Goal: Contribute content: Add original content to the website for others to see

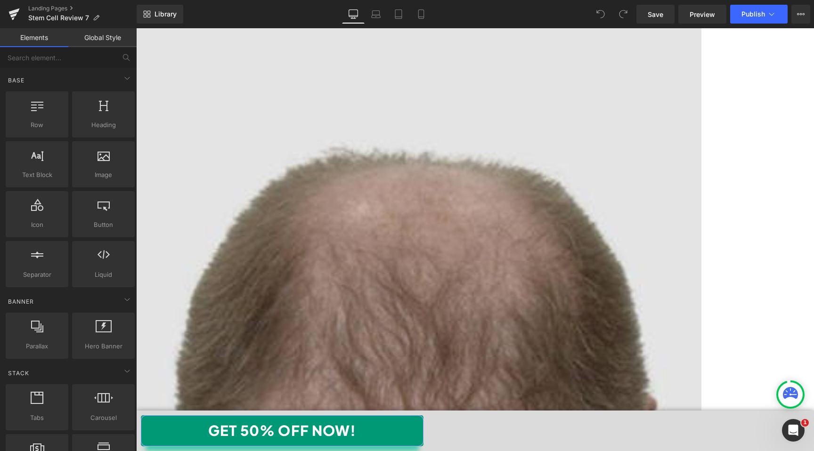
scroll to position [5361, 0]
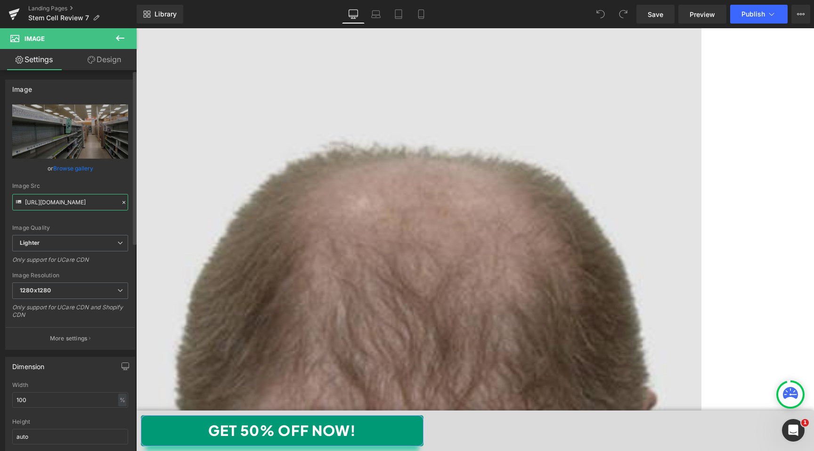
click at [81, 202] on input "https://ucarecdn.com/a4efdf65-c6af-4b49-bc2a-e314eae55515/-/format/auto/-/previ…" at bounding box center [70, 202] width 116 height 16
click at [66, 168] on link "Browse gallery" at bounding box center [73, 168] width 40 height 16
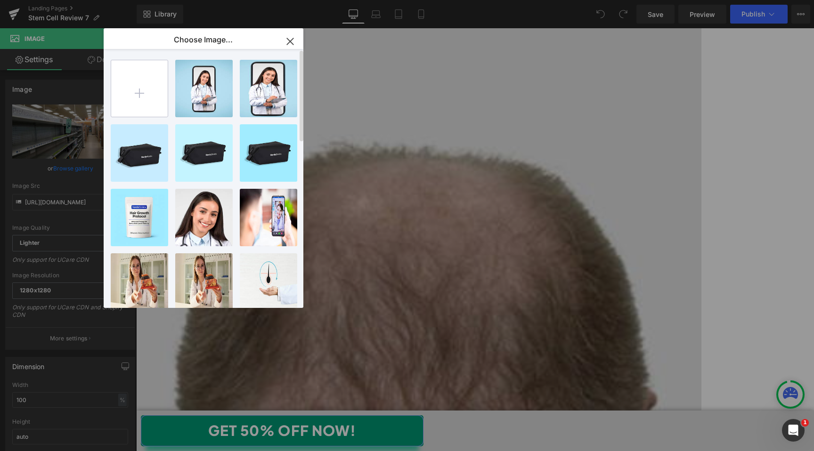
click at [129, 88] on input "file" at bounding box center [139, 88] width 56 height 56
click at [145, 81] on input "file" at bounding box center [139, 88] width 56 height 56
click at [132, 84] on input "file" at bounding box center [139, 88] width 56 height 56
type input "C:\fakepath\Nordic-empty-shelves-template02.jpg"
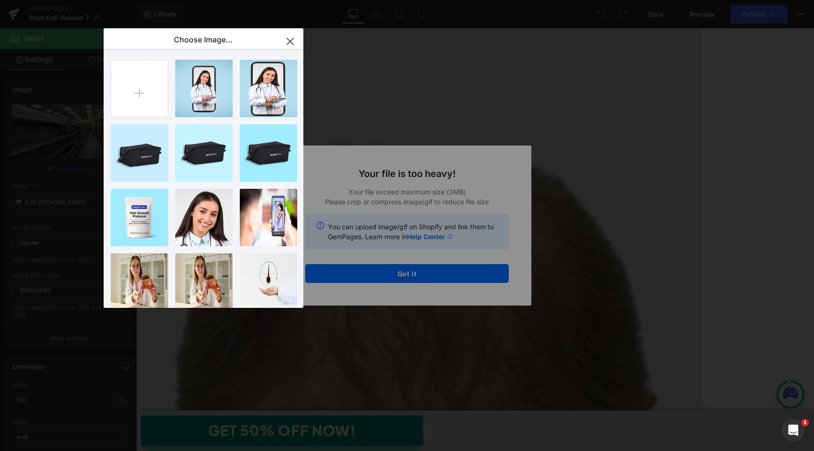
click at [345, 0] on div "Text Color Highlight Color #333333 Choose Image... Back to Library Insert shutt…" at bounding box center [407, 0] width 814 height 0
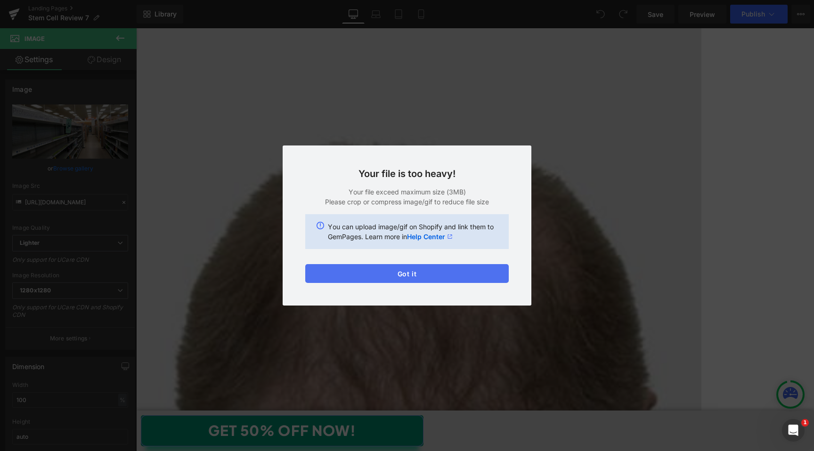
click at [426, 272] on button "Got it" at bounding box center [406, 273] width 203 height 19
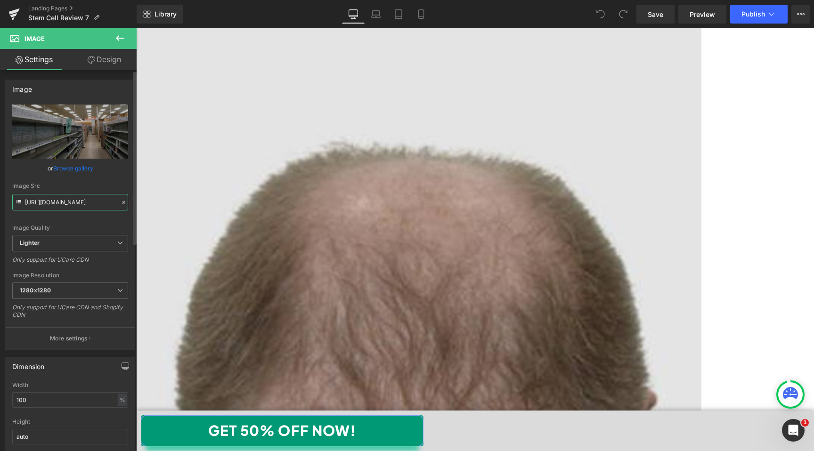
click at [70, 204] on input "https://ucarecdn.com/a4efdf65-c6af-4b49-bc2a-e314eae55515/-/format/auto/-/previ…" at bounding box center [70, 202] width 116 height 16
paste input "cdn.shopify.com/s/files/1/0842/3666/5113/files/Nordic-empty-shelves-template02.…"
type input "https://cdn.shopify.com/s/files/1/0842/3666/5113/files/Nordic-empty-shelves-tem…"
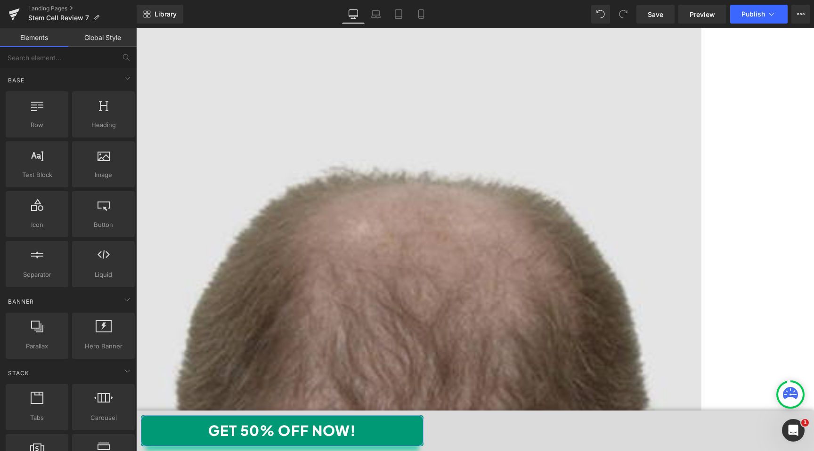
scroll to position [5338, 0]
click at [647, 16] on link "Save" at bounding box center [655, 14] width 38 height 19
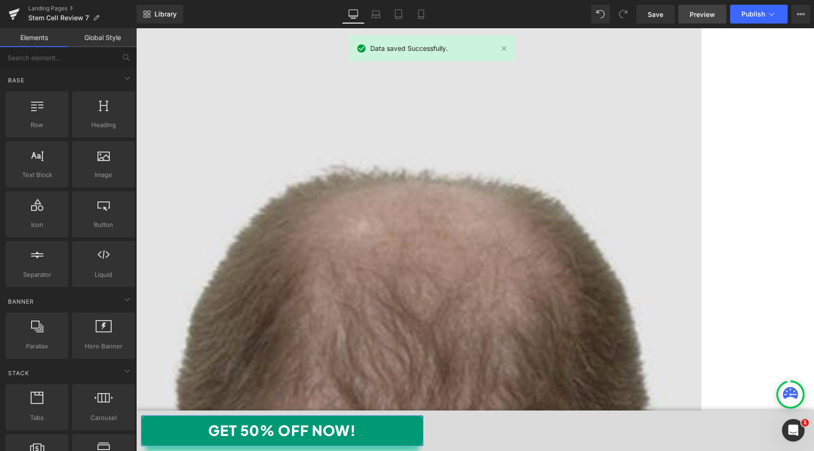
click at [696, 16] on span "Preview" at bounding box center [701, 14] width 25 height 10
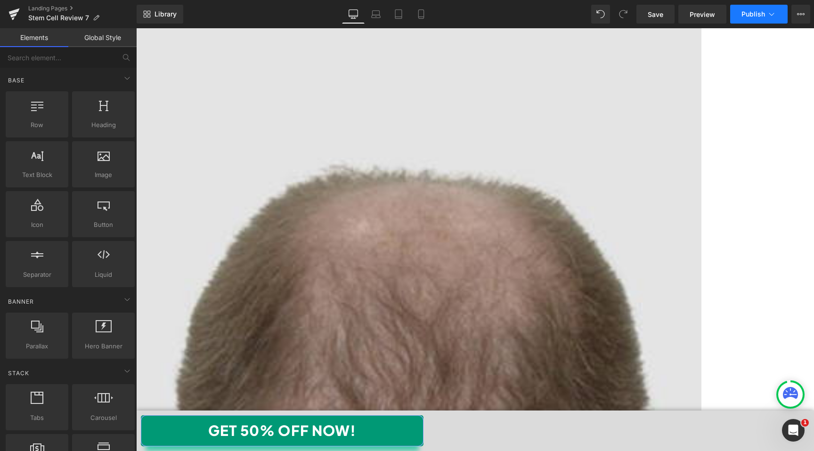
click at [746, 9] on button "Publish" at bounding box center [758, 14] width 57 height 19
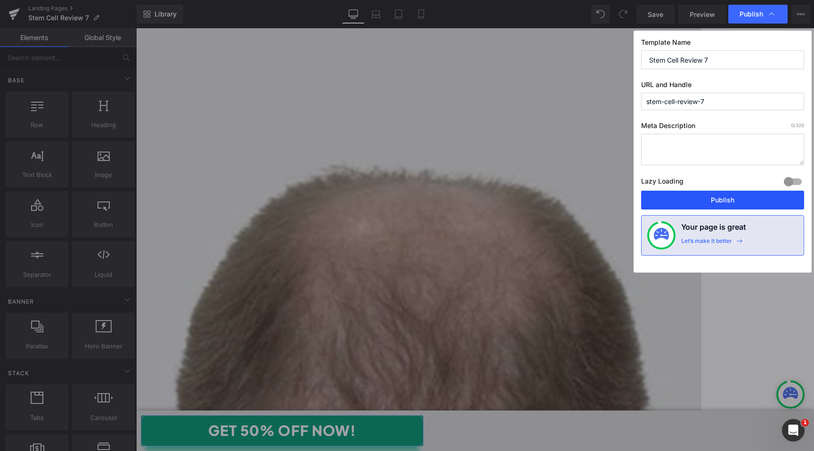
click at [734, 203] on button "Publish" at bounding box center [722, 200] width 163 height 19
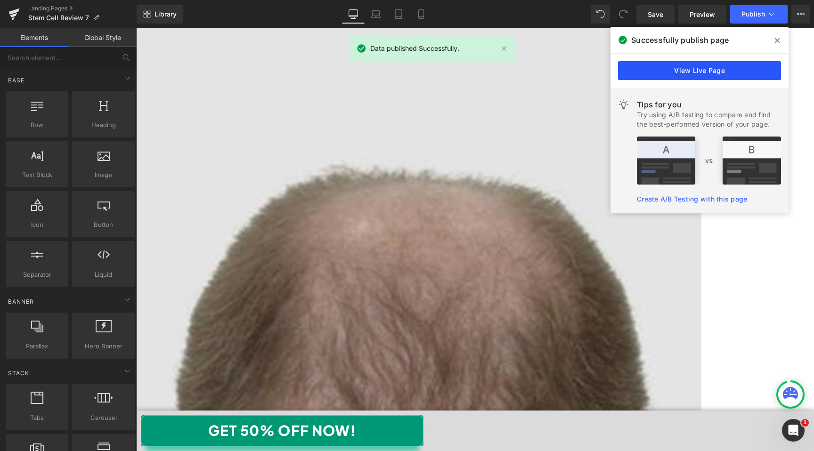
click at [744, 69] on link "View Live Page" at bounding box center [699, 70] width 163 height 19
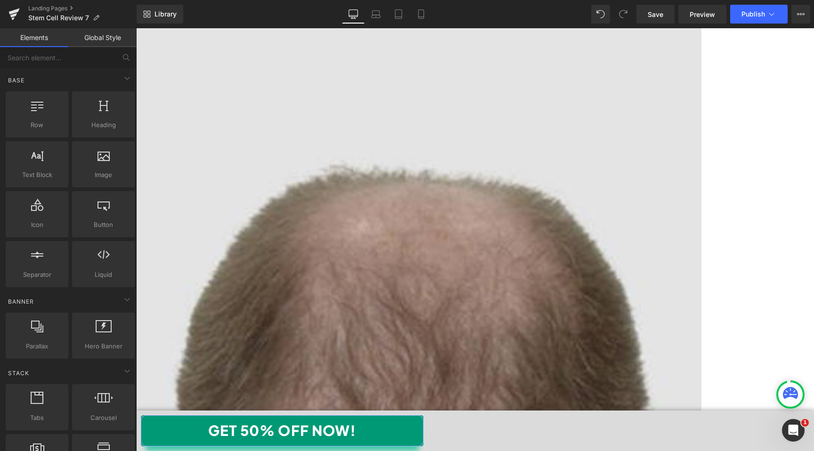
click at [788, 432] on icon "Open Intercom Messenger" at bounding box center [793, 431] width 16 height 16
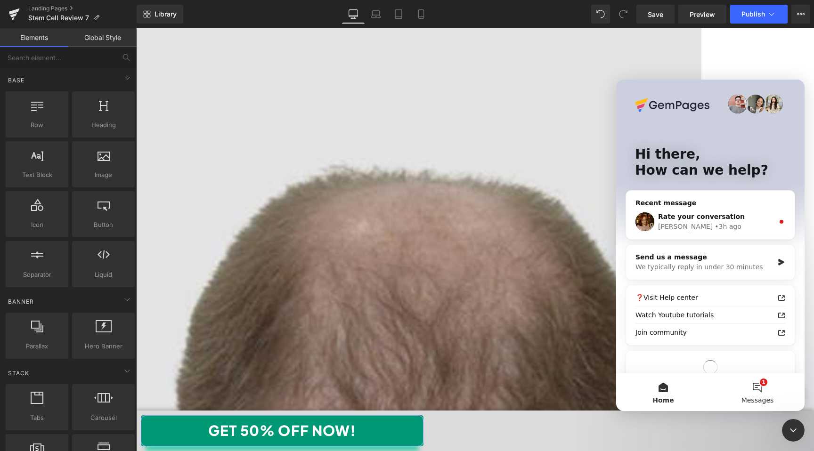
click at [753, 384] on button "1 Messages" at bounding box center [757, 392] width 94 height 38
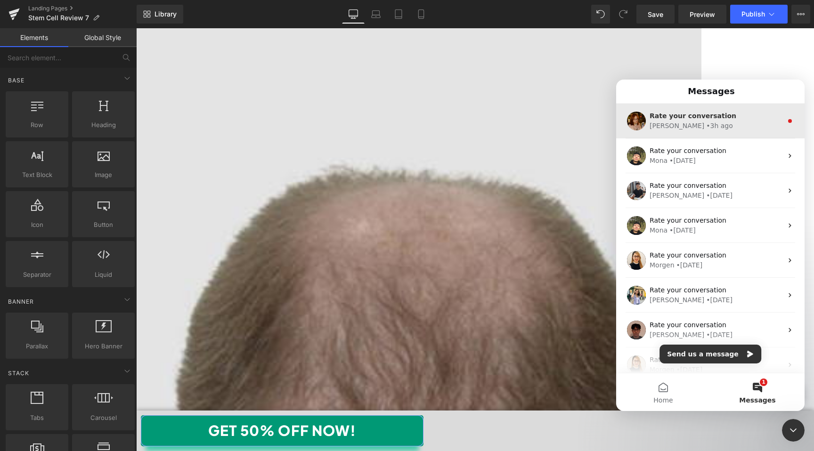
click at [734, 121] on div "Jamie • 3h ago" at bounding box center [715, 126] width 133 height 10
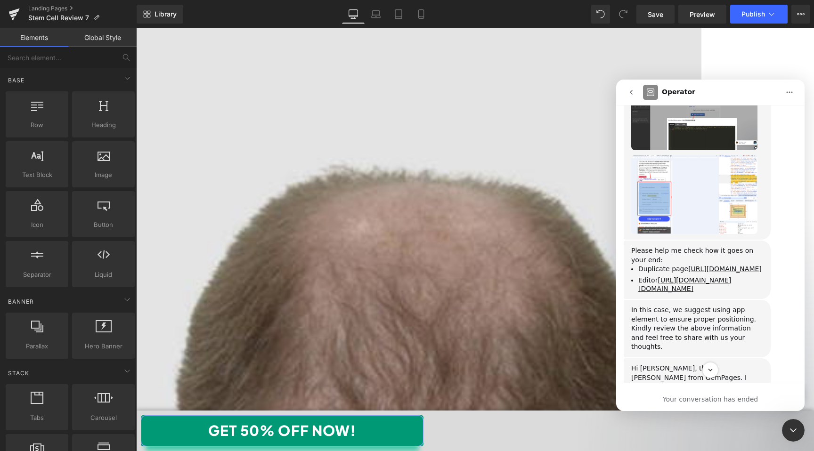
scroll to position [1644, 0]
click at [688, 264] on link "https://nordicbiolabs.com/products/stem-cell-complete-hair-cycle-solution-2-0?_…" at bounding box center [724, 268] width 73 height 8
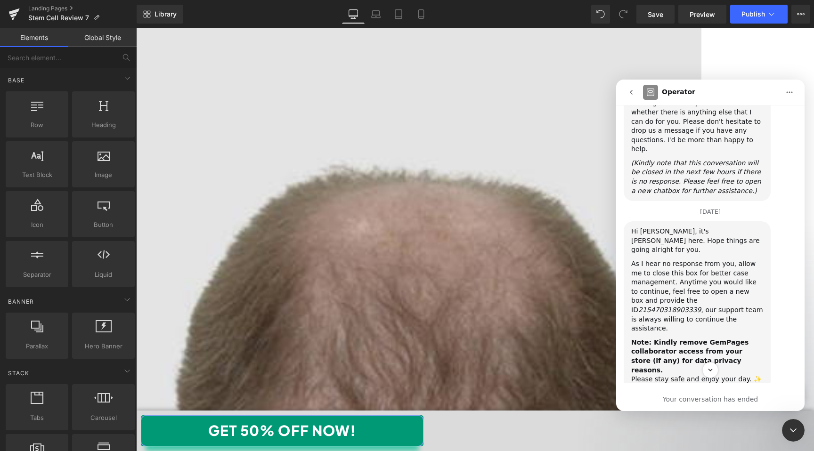
scroll to position [1967, 0]
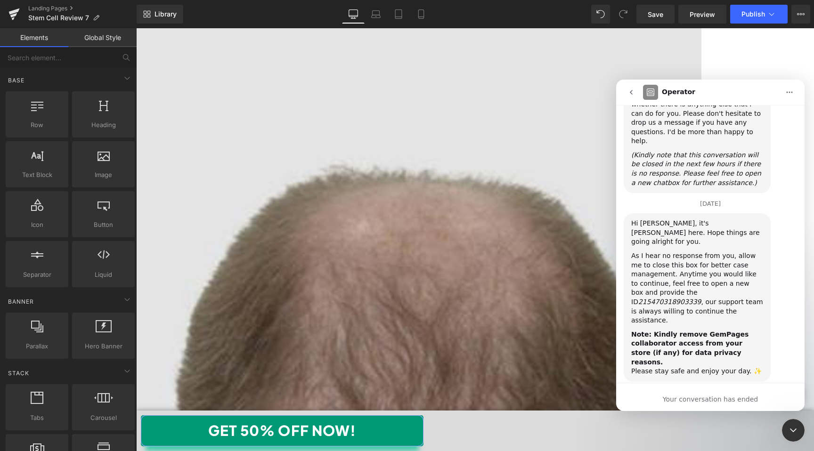
click at [720, 396] on div "Your conversation has ended" at bounding box center [710, 400] width 188 height 10
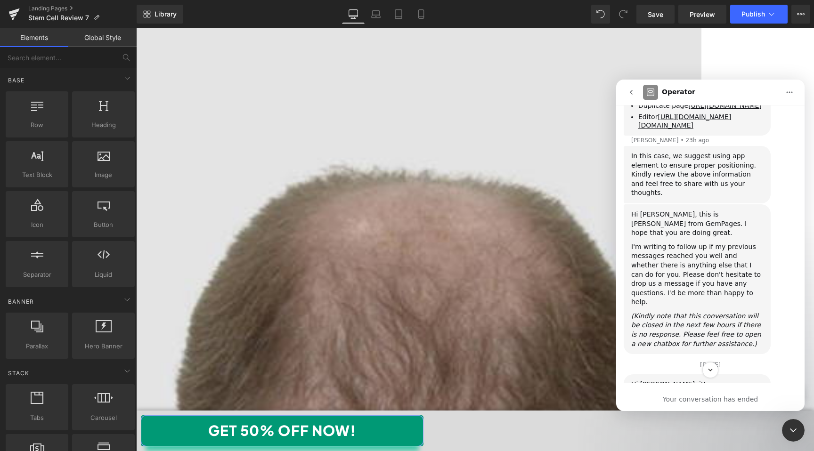
scroll to position [1793, 0]
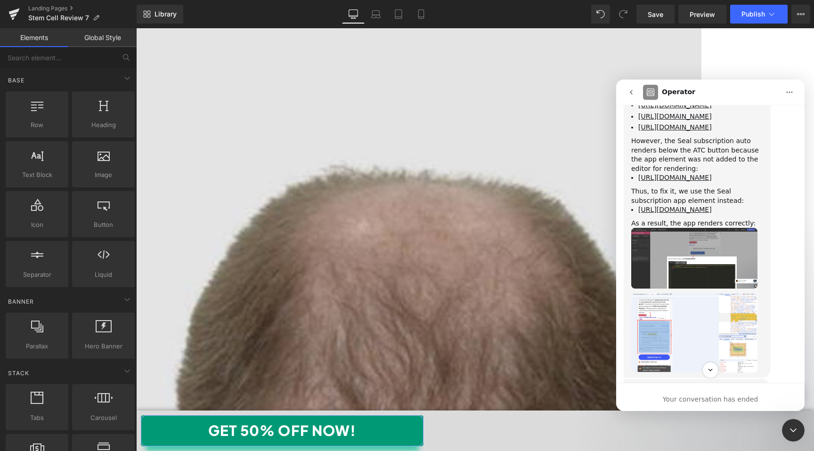
click at [679, 385] on div "Please help me check how it goes on your end:" at bounding box center [697, 394] width 132 height 18
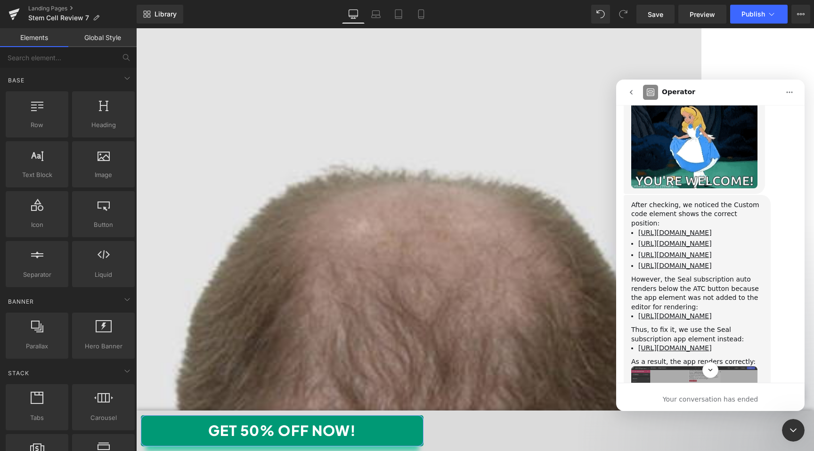
scroll to position [1355, 0]
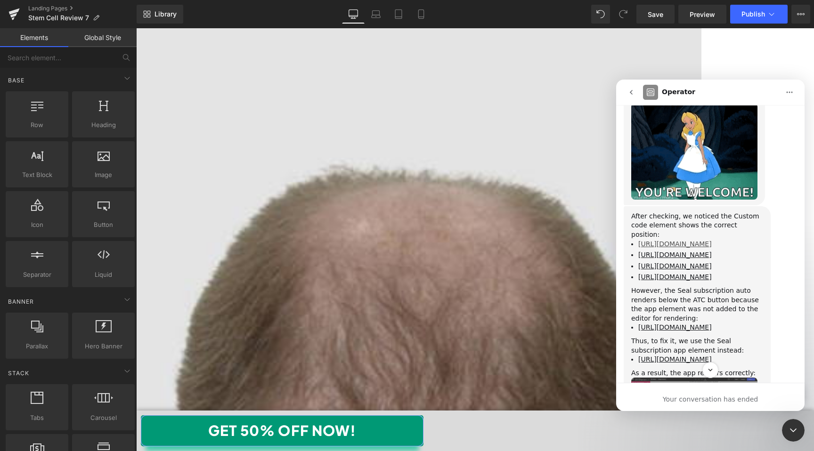
click at [678, 240] on link "https://prnt.sc/1_iSKt_rbWun" at bounding box center [674, 244] width 73 height 8
click at [686, 251] on link "https://prnt.sc/nEvEkWkBDDvC" at bounding box center [674, 255] width 73 height 8
click at [698, 262] on link "https://prnt.sc/UpvkGvg2eUtP" at bounding box center [674, 266] width 73 height 8
click at [707, 273] on link "https://prnt.sc/dYQ8Slu5ce6t" at bounding box center [674, 277] width 73 height 8
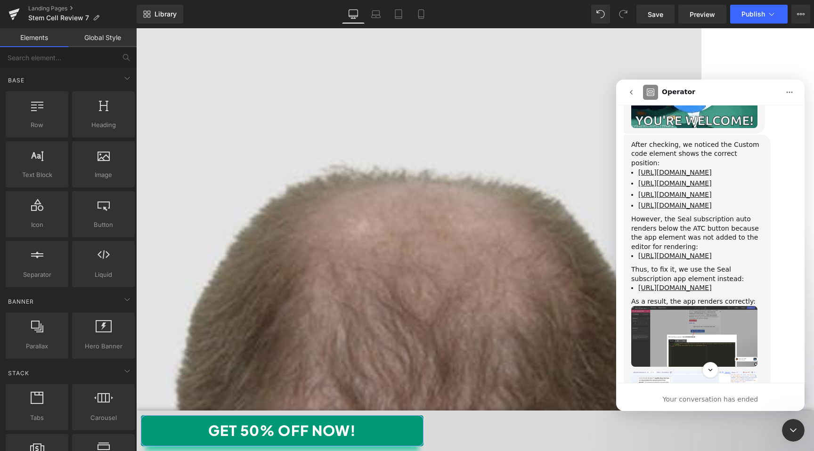
scroll to position [1427, 0]
click at [683, 283] on link "https://prnt.sc/cRc1CX55Jftd" at bounding box center [674, 287] width 73 height 8
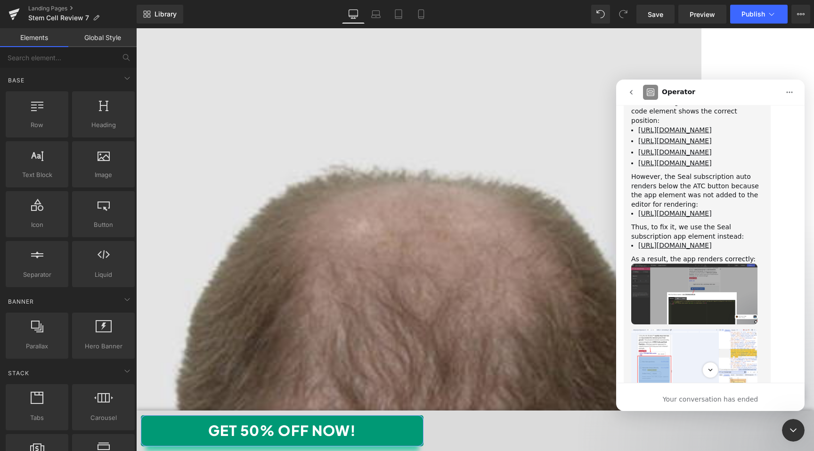
scroll to position [1471, 0]
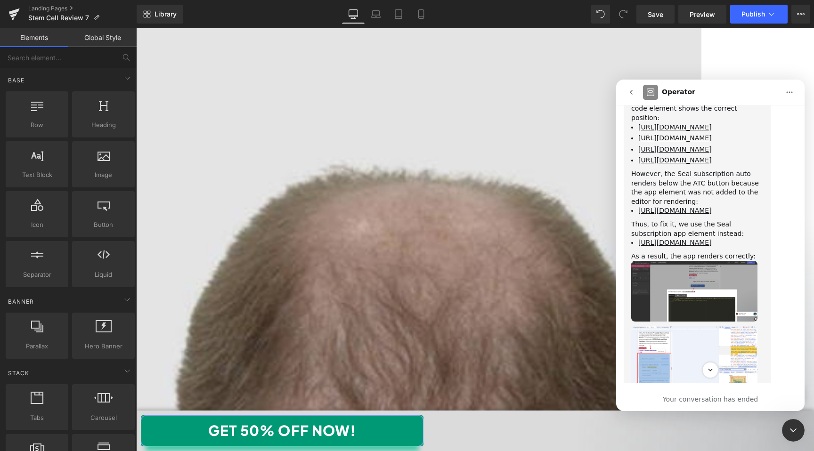
click at [693, 261] on img "Jamie says…" at bounding box center [694, 291] width 126 height 60
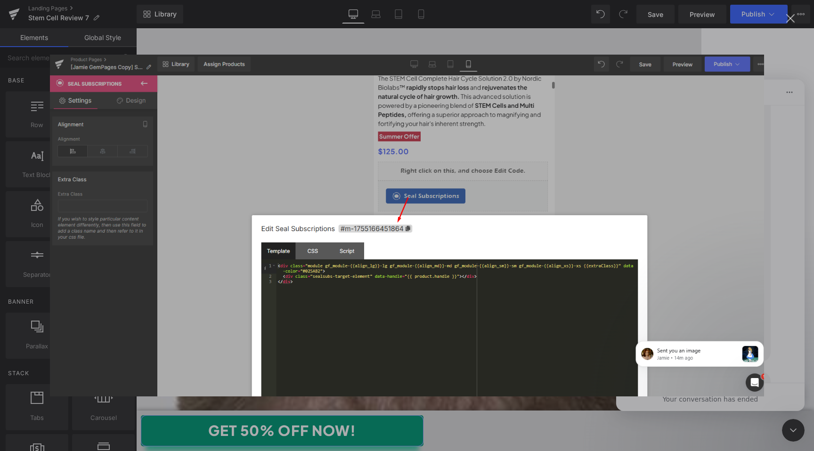
scroll to position [1170, 0]
click at [791, 14] on div "Close" at bounding box center [790, 18] width 9 height 9
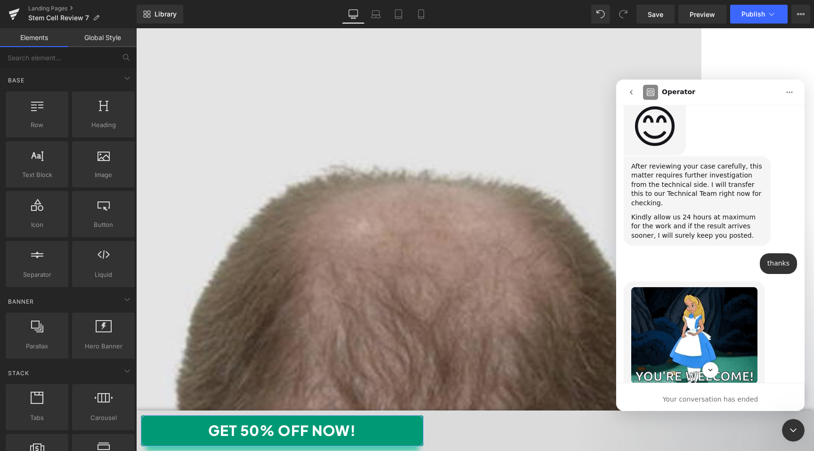
scroll to position [1417, 0]
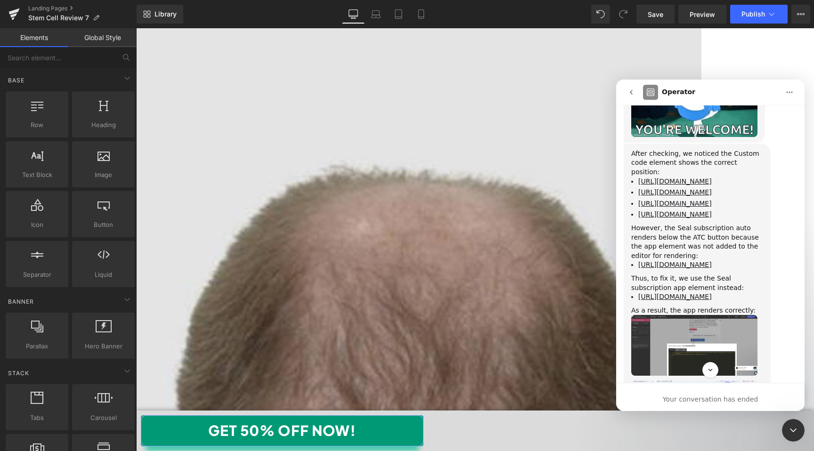
click at [649, 380] on img "Jamie says…" at bounding box center [694, 419] width 126 height 79
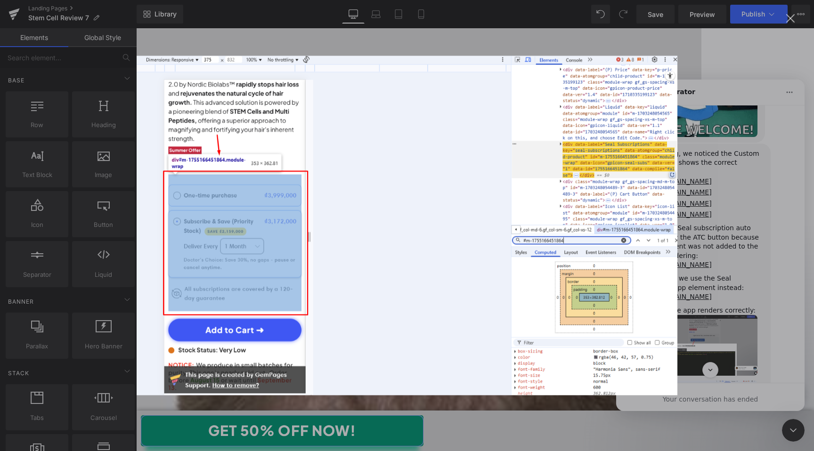
click at [790, 16] on div "Close" at bounding box center [790, 18] width 9 height 9
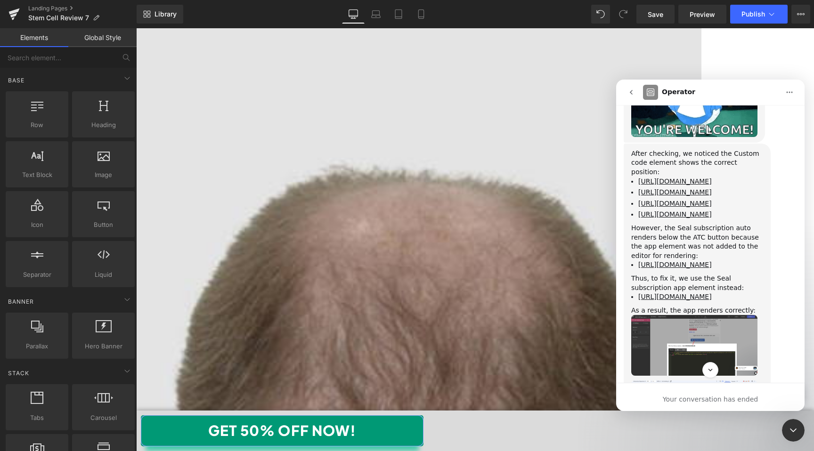
click at [713, 380] on img "Jamie says…" at bounding box center [694, 419] width 126 height 79
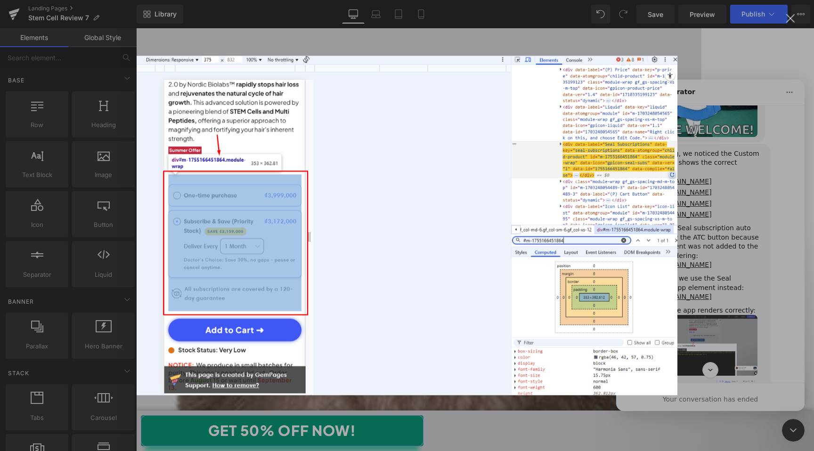
click at [736, 315] on div "Intercom messenger" at bounding box center [407, 225] width 814 height 451
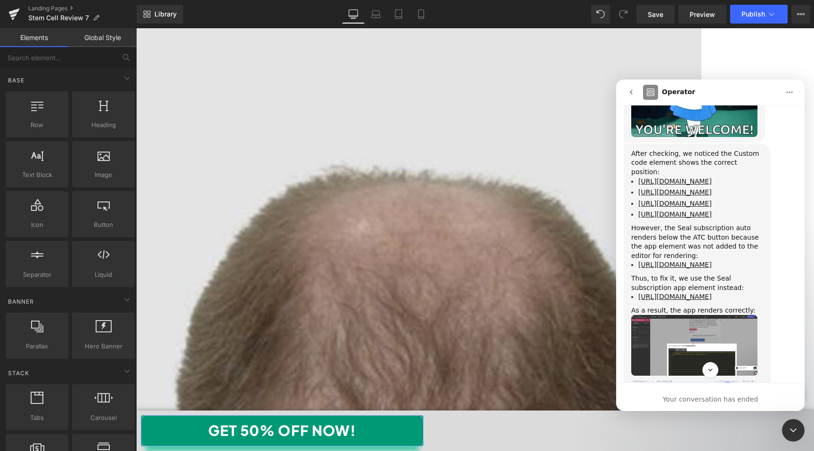
click at [735, 380] on img "Jamie says…" at bounding box center [694, 419] width 126 height 79
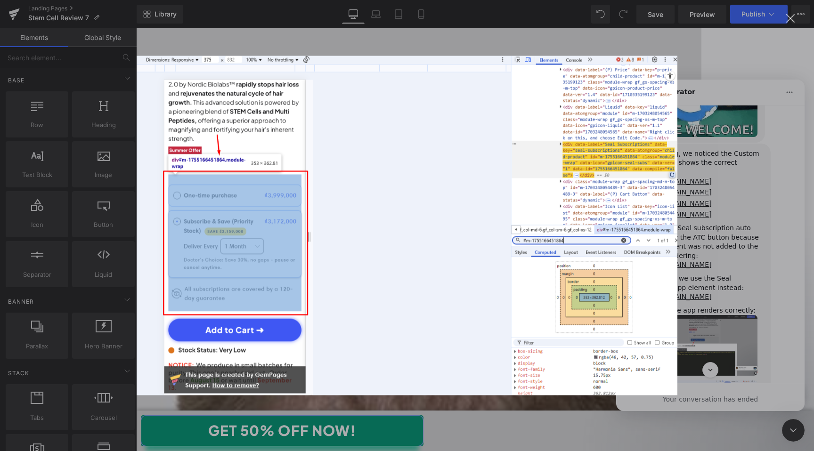
click at [793, 15] on div "Close" at bounding box center [790, 18] width 9 height 9
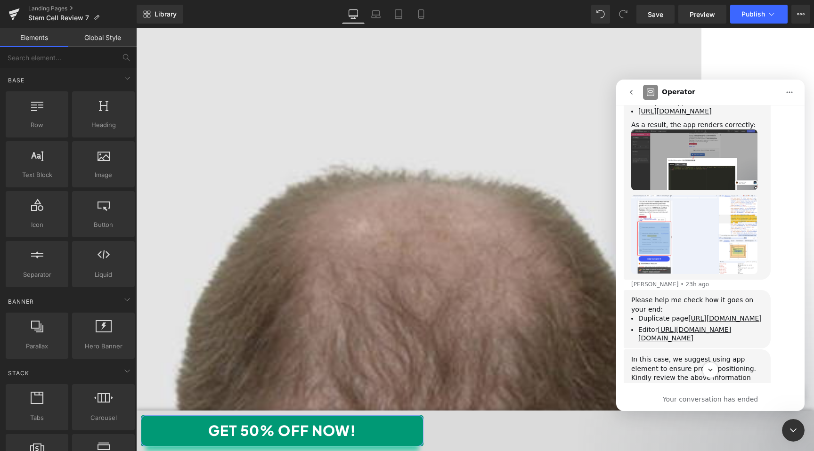
scroll to position [1598, 0]
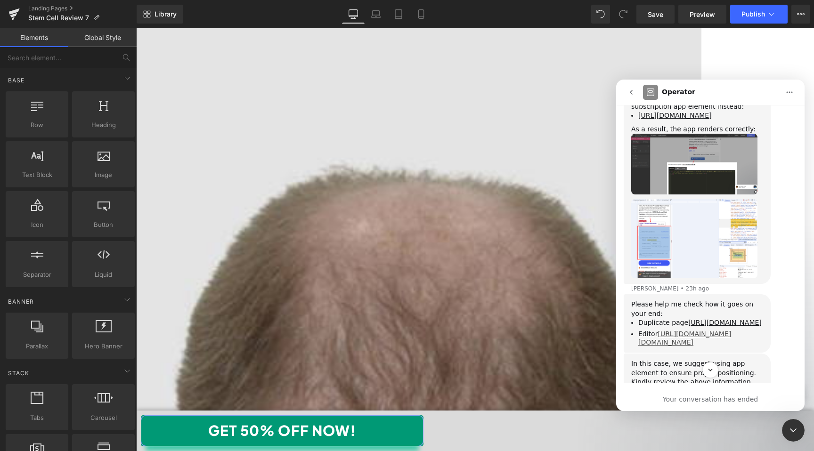
click at [681, 330] on link "https://app.gempages.net/editor?id=1755166304&type=template-product&page=produc…" at bounding box center [684, 338] width 93 height 16
click at [12, 11] on div at bounding box center [407, 211] width 814 height 423
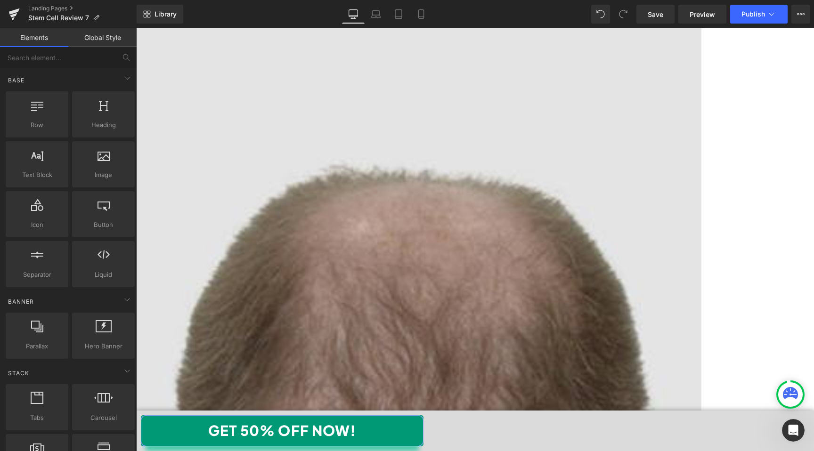
scroll to position [0, 0]
click at [12, 17] on icon at bounding box center [13, 14] width 11 height 24
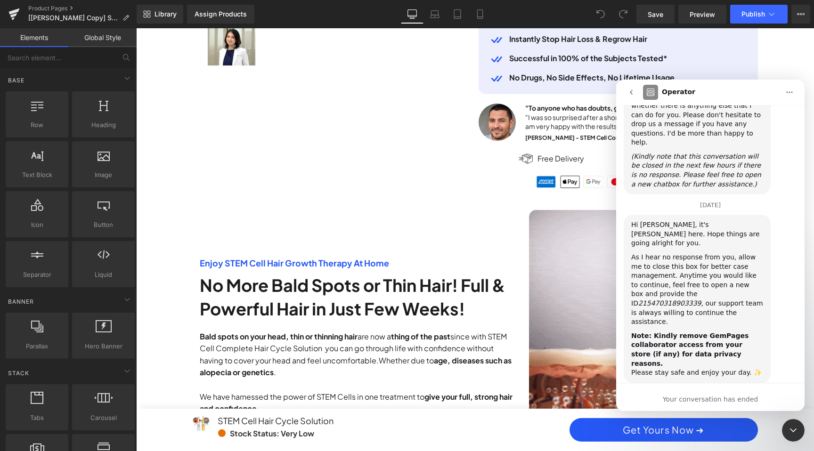
scroll to position [0, 536]
drag, startPoint x: 813, startPoint y: 47, endPoint x: 784, endPoint y: 52, distance: 29.6
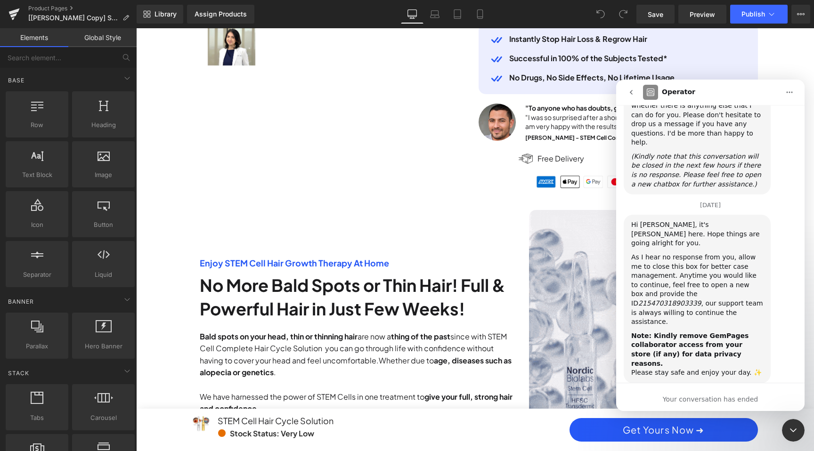
click at [793, 43] on div at bounding box center [407, 211] width 814 height 423
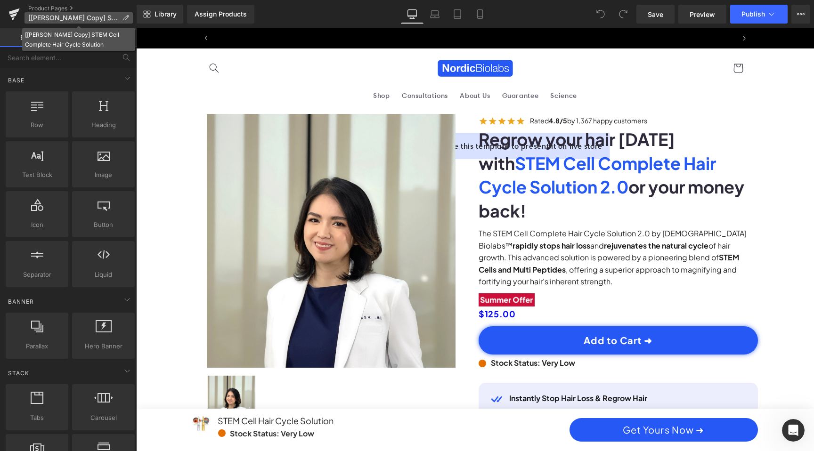
scroll to position [0, 1072]
click at [87, 18] on span "[[PERSON_NAME] Copy] STEM Cell Complete Hair Cycle Solution" at bounding box center [73, 18] width 90 height 8
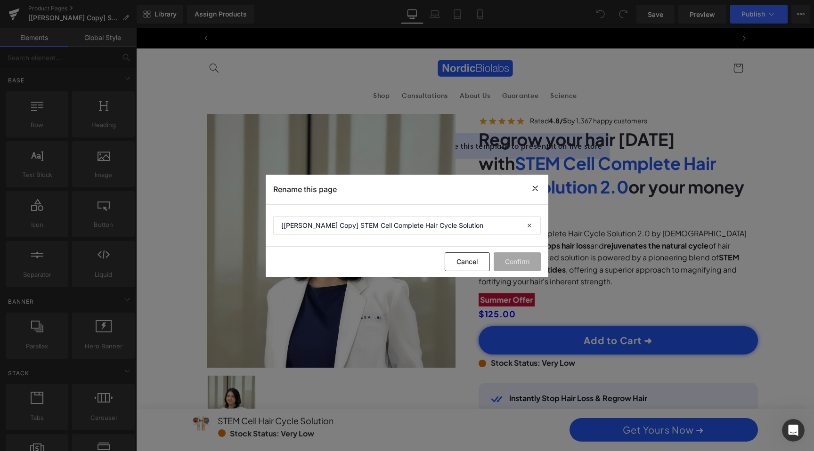
click at [535, 188] on icon at bounding box center [534, 189] width 11 height 12
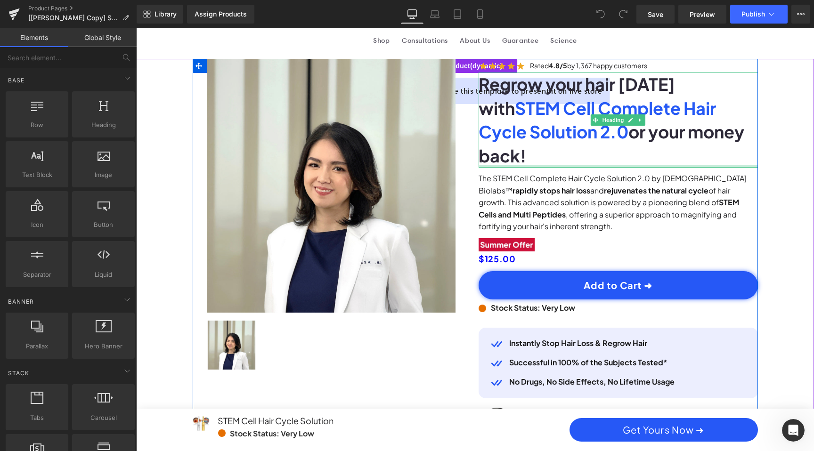
scroll to position [0, 0]
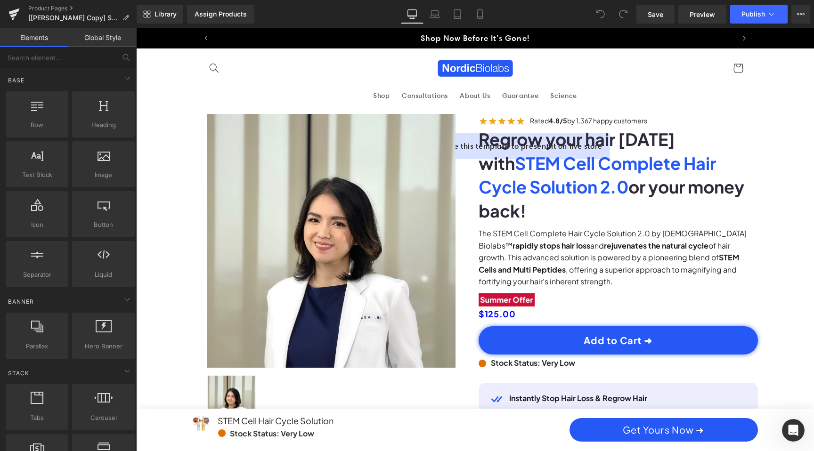
click at [792, 422] on div "Open Intercom Messenger" at bounding box center [792, 430] width 31 height 31
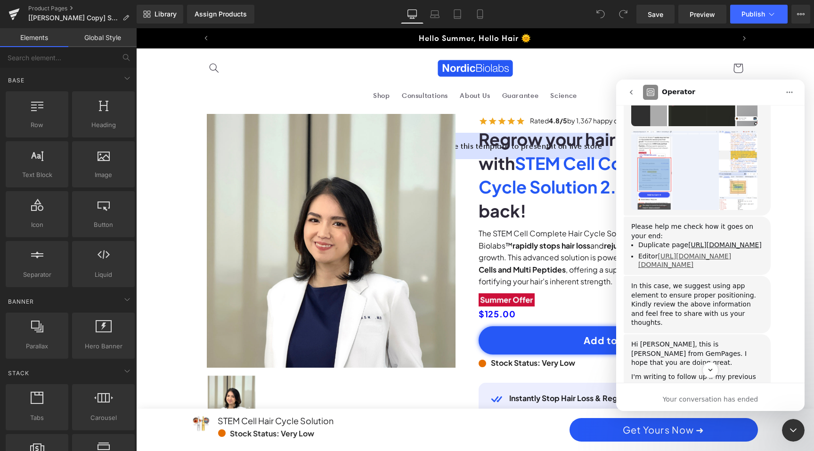
click at [667, 252] on li "Editor https://app.gempages.net/editor?id=1755166304&type=template-product&page…" at bounding box center [700, 260] width 125 height 17
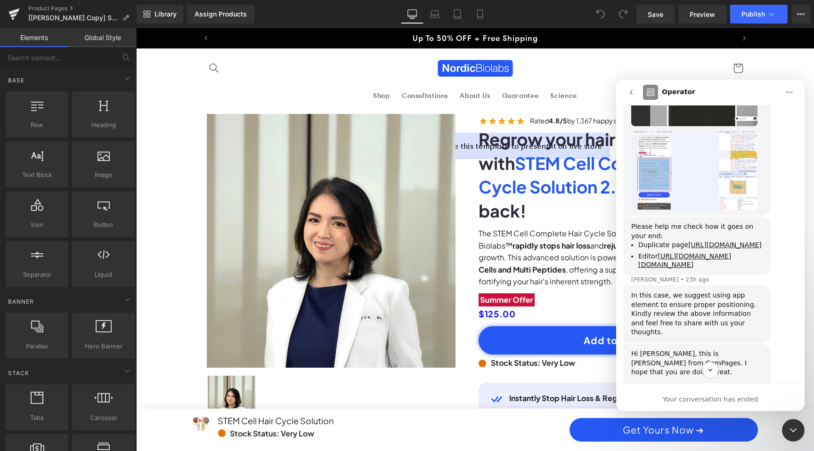
click at [677, 241] on li "Duplicate page https://nordicbiolabs.com/products/stem-cell-complete-hair-cycle…" at bounding box center [700, 245] width 125 height 9
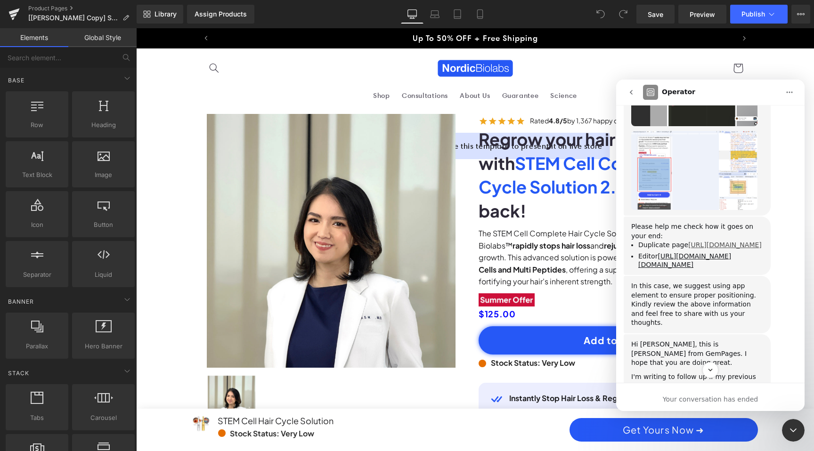
click at [688, 241] on link "https://nordicbiolabs.com/products/stem-cell-complete-hair-cycle-solution-2-0?_…" at bounding box center [724, 245] width 73 height 8
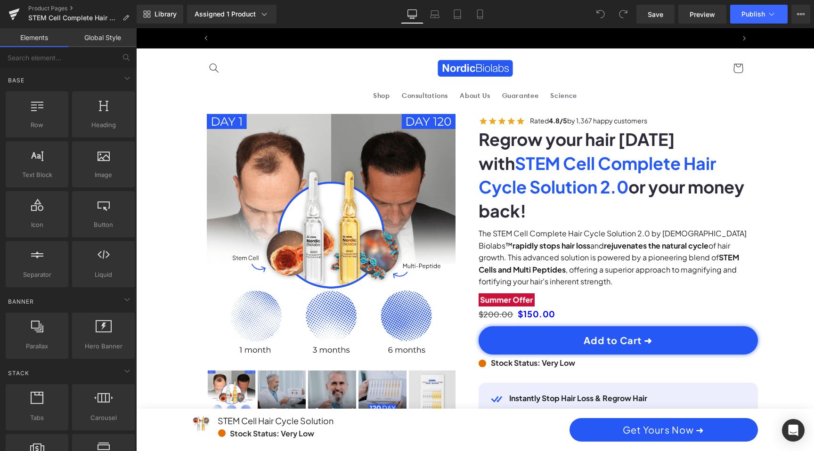
scroll to position [0, 1072]
click at [483, 20] on link "Mobile" at bounding box center [479, 14] width 23 height 19
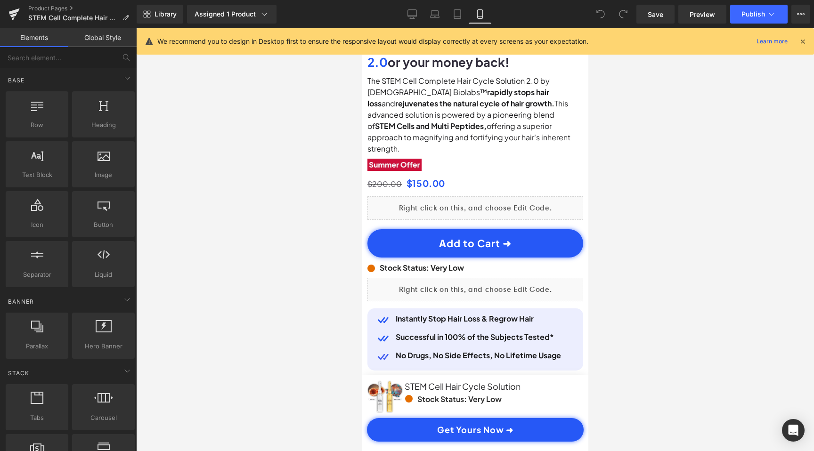
scroll to position [0, 176]
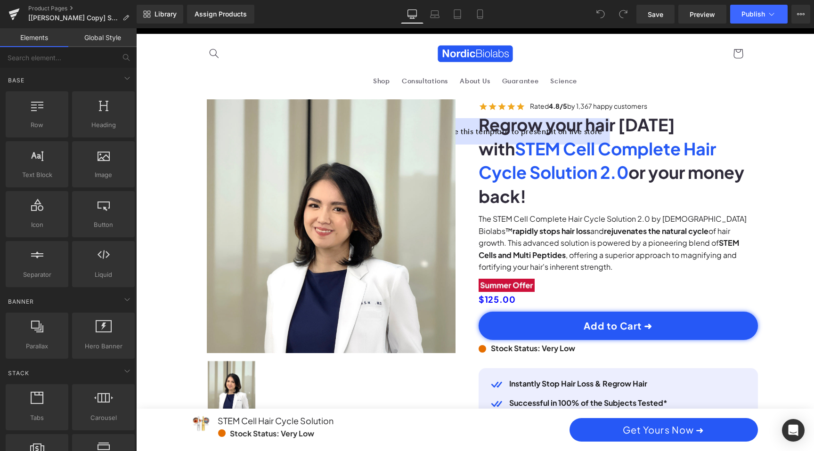
scroll to position [15, 0]
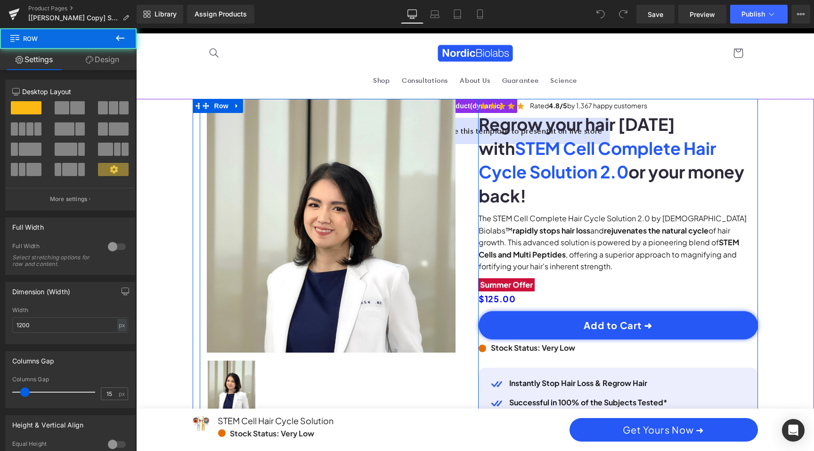
click at [466, 135] on div "Sale Off (P) Image ‹ › (P) Image List Row" at bounding box center [339, 257] width 279 height 317
click at [507, 135] on h1 "Regrow your hair in 120 days with STEM Cell Complete Hair Cycle Solution 2.0 or…" at bounding box center [617, 160] width 279 height 95
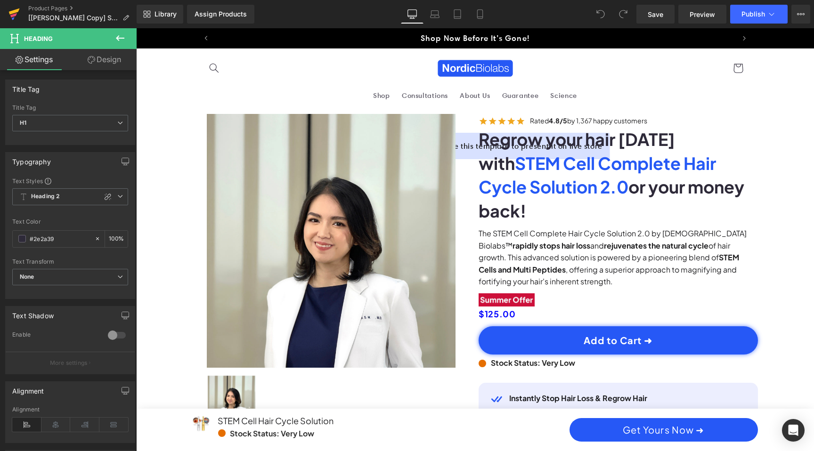
scroll to position [0, 0]
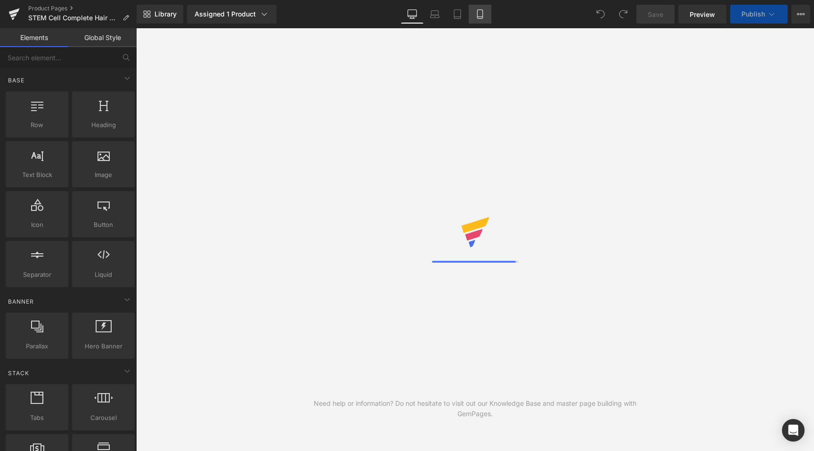
click at [476, 17] on icon at bounding box center [479, 13] width 9 height 9
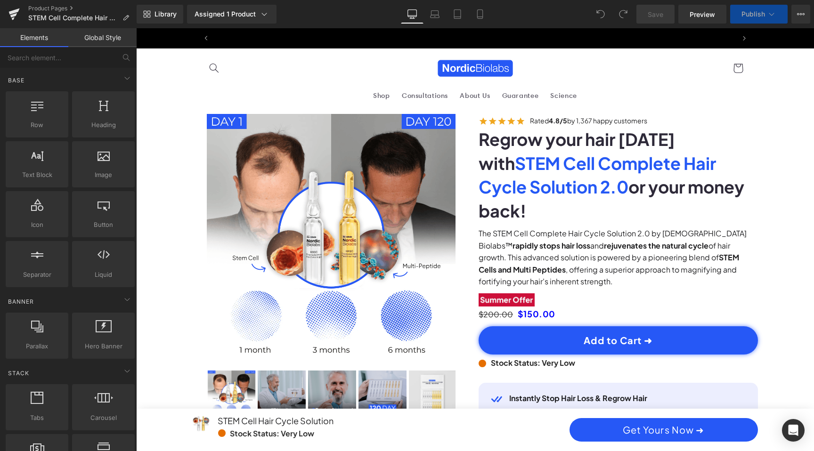
scroll to position [0, 1072]
click at [691, 8] on link "Preview" at bounding box center [702, 14] width 48 height 19
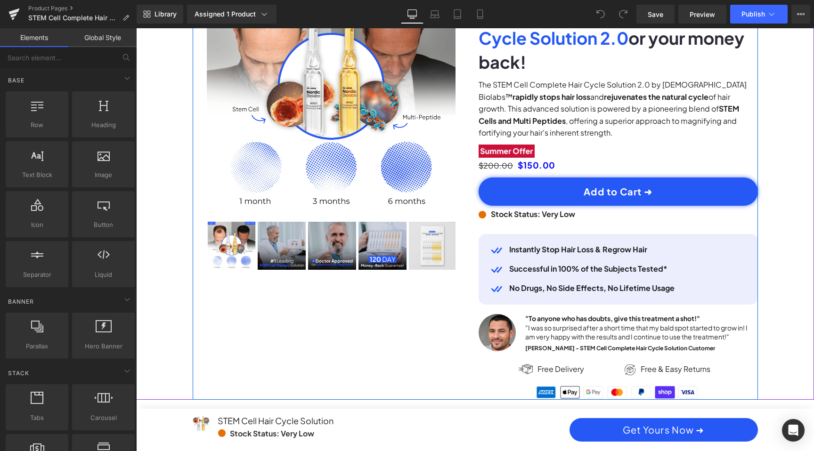
scroll to position [158, 0]
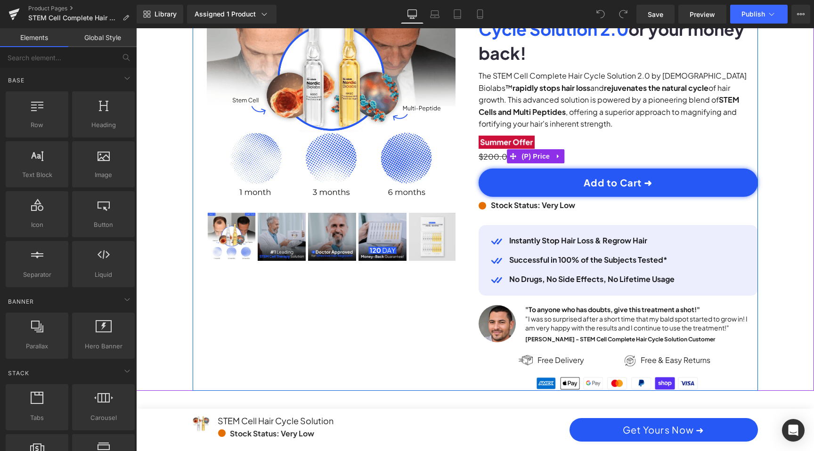
click at [607, 149] on div "$200.00 $150.00" at bounding box center [617, 157] width 279 height 16
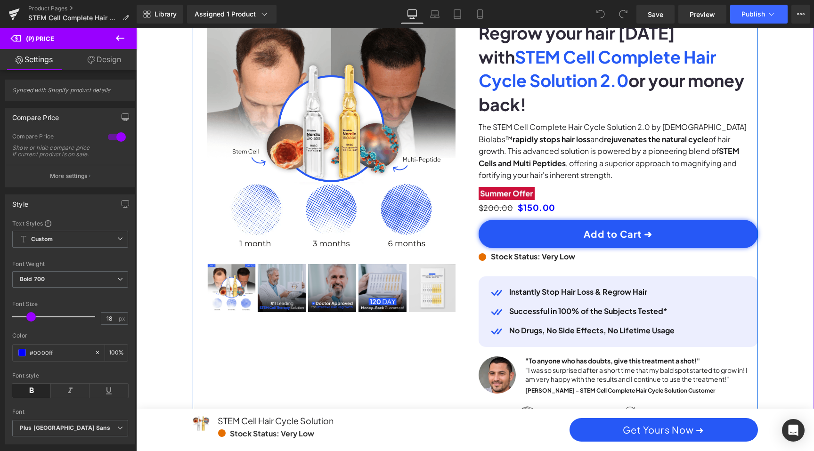
scroll to position [105, 0]
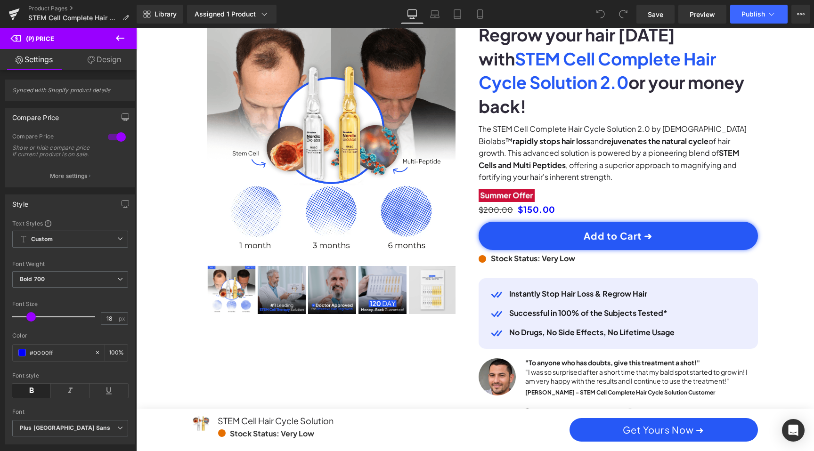
click at [119, 36] on icon at bounding box center [119, 37] width 11 height 11
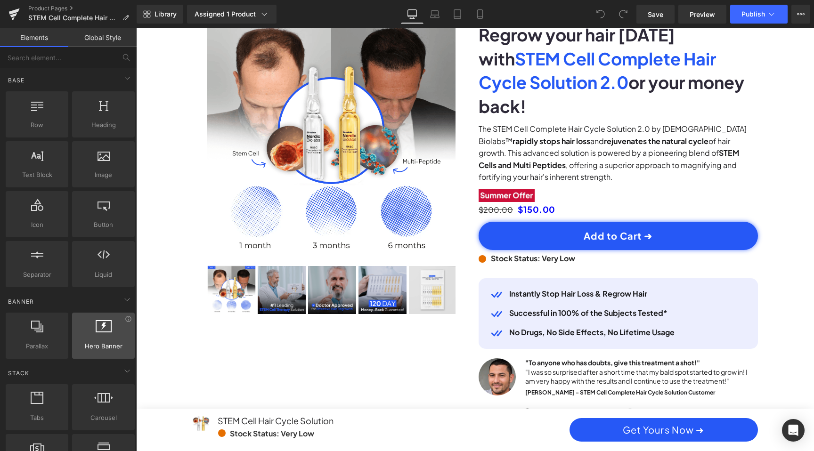
scroll to position [0, 1072]
click at [56, 58] on input "text" at bounding box center [58, 57] width 116 height 21
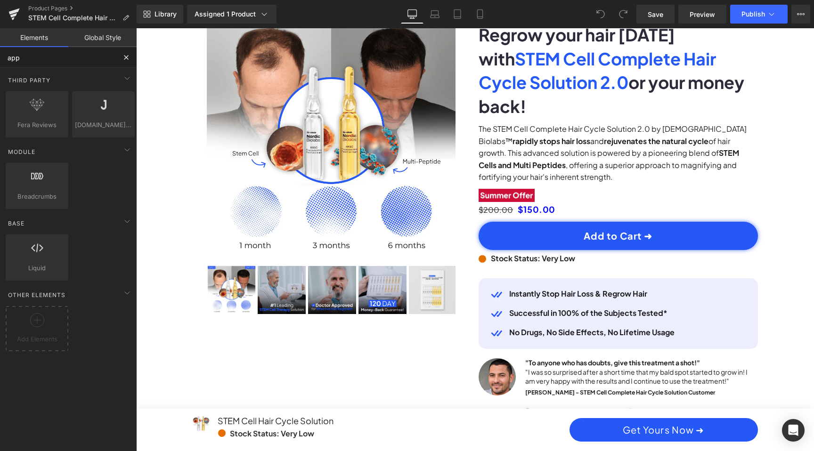
scroll to position [0, 0]
type input "a"
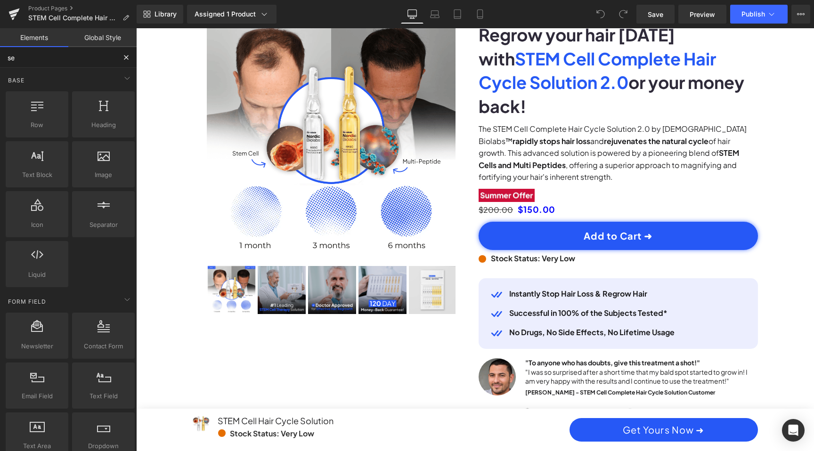
scroll to position [0, 536]
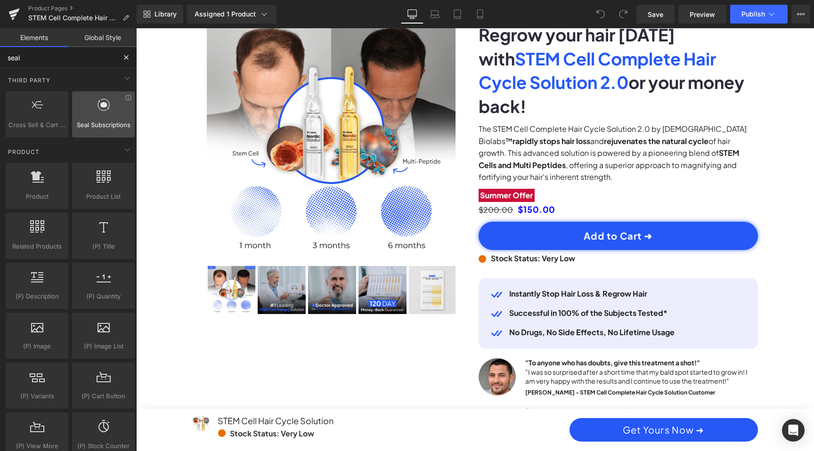
click at [113, 116] on div at bounding box center [103, 109] width 57 height 21
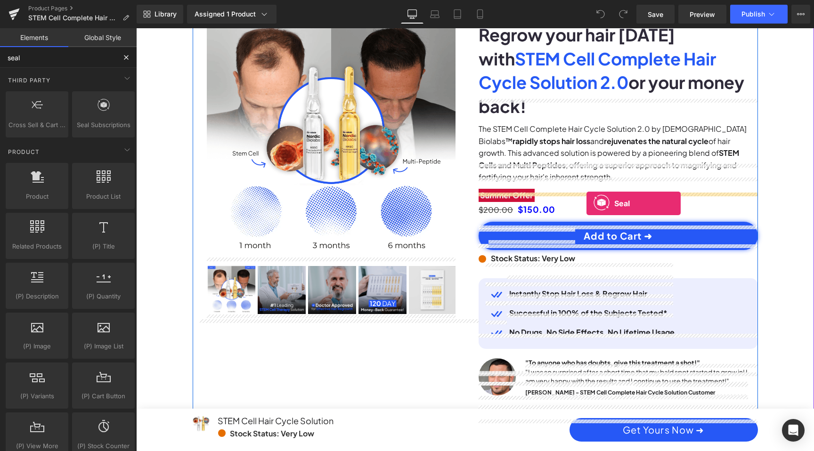
scroll to position [0, 1072]
drag, startPoint x: 249, startPoint y: 144, endPoint x: 586, endPoint y: 201, distance: 341.9
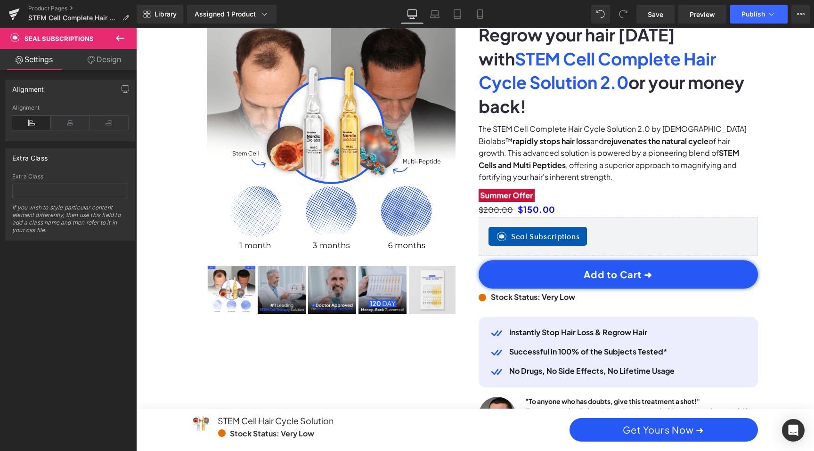
scroll to position [0, 0]
click at [665, 16] on link "Save" at bounding box center [655, 14] width 38 height 19
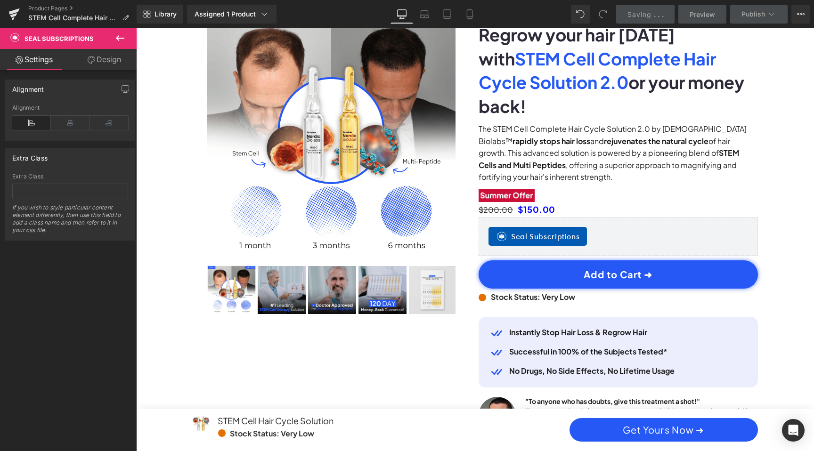
scroll to position [0, 1072]
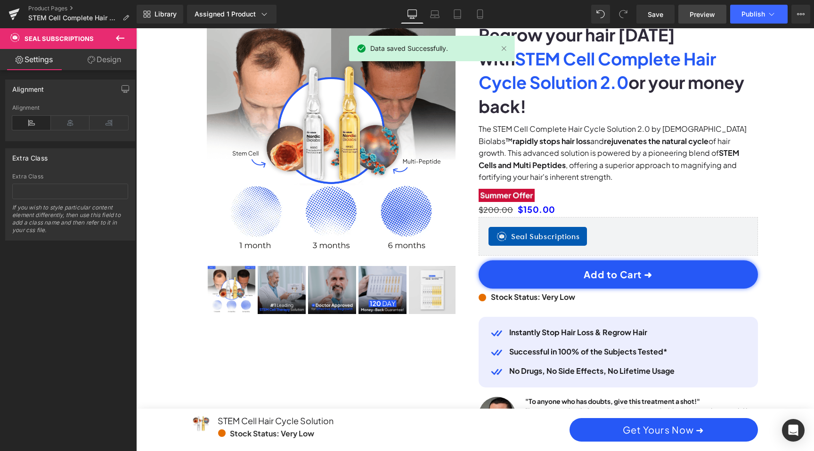
click at [701, 11] on span "Preview" at bounding box center [701, 14] width 25 height 10
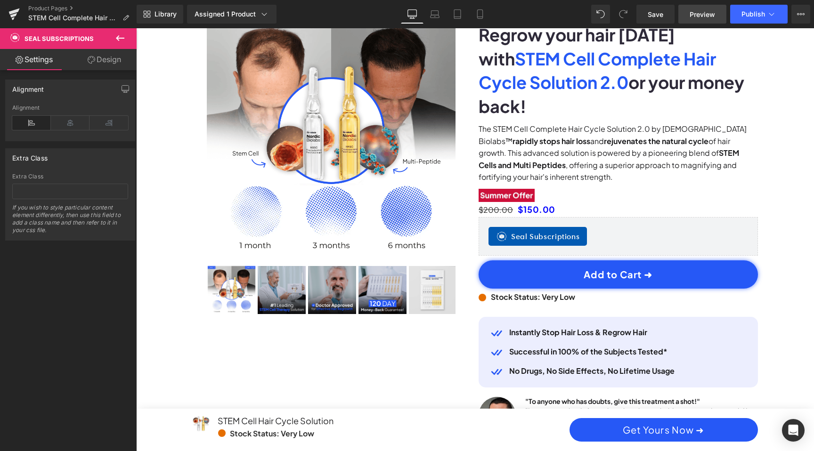
scroll to position [0, 0]
click at [482, 13] on icon at bounding box center [479, 14] width 5 height 9
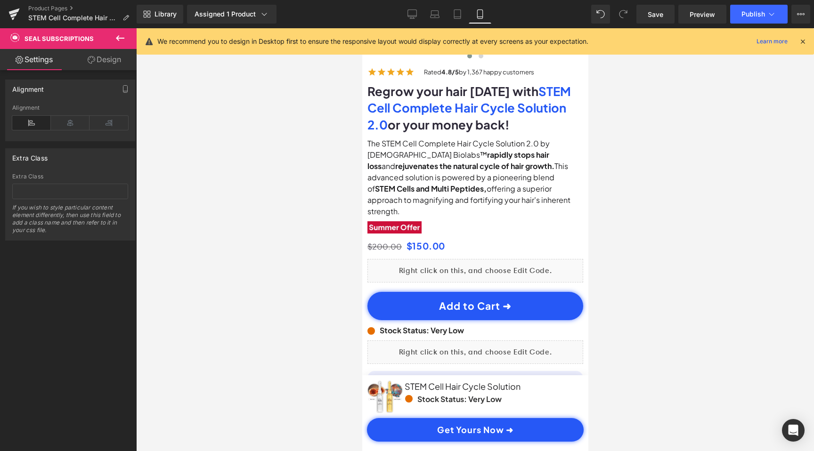
scroll to position [0, 352]
click at [117, 36] on icon at bounding box center [119, 37] width 11 height 11
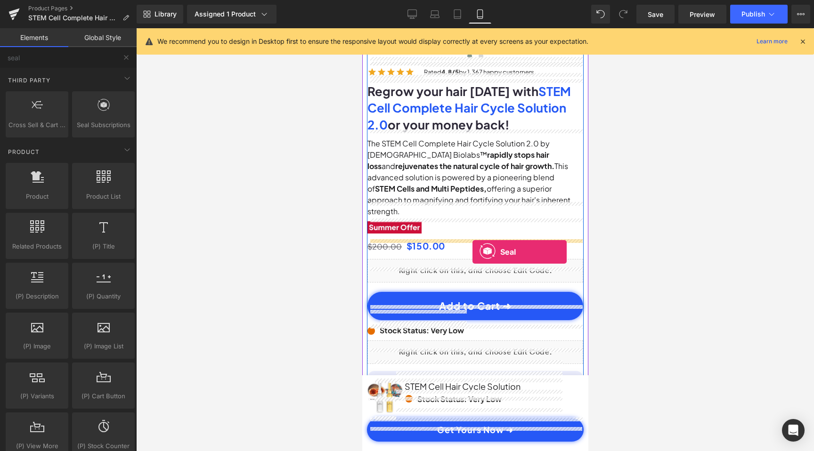
scroll to position [0, 0]
drag, startPoint x: 466, startPoint y: 137, endPoint x: 471, endPoint y: 250, distance: 113.1
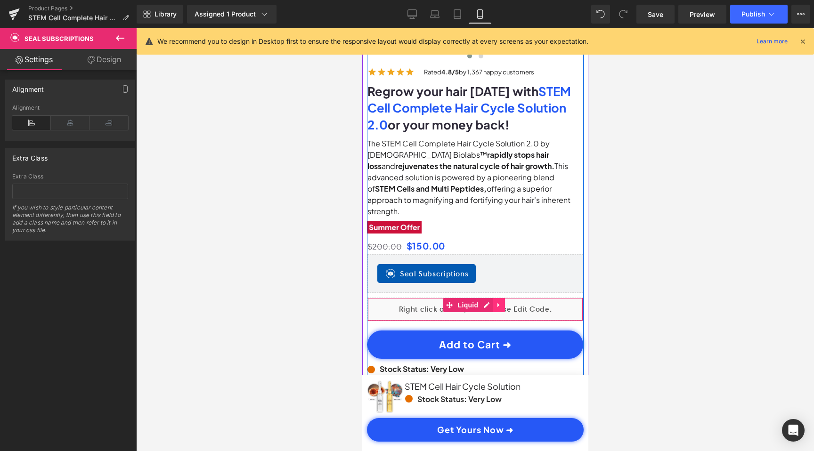
click at [498, 301] on icon at bounding box center [498, 304] width 7 height 7
click at [505, 301] on icon at bounding box center [504, 304] width 7 height 7
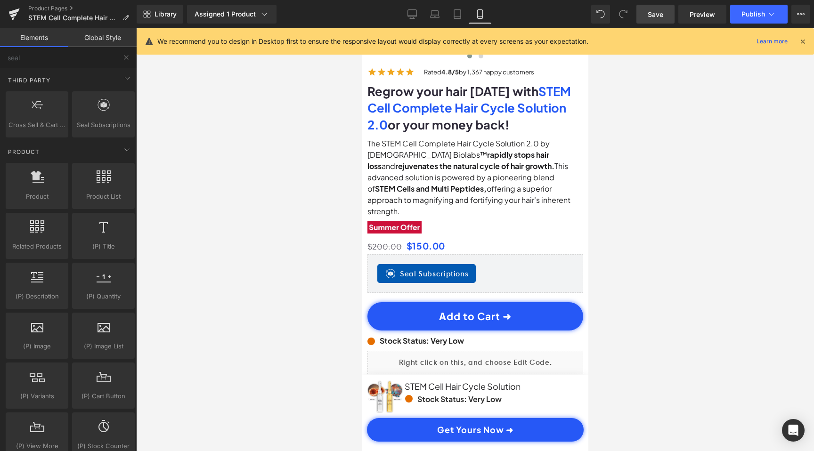
click at [652, 17] on span "Save" at bounding box center [655, 14] width 16 height 10
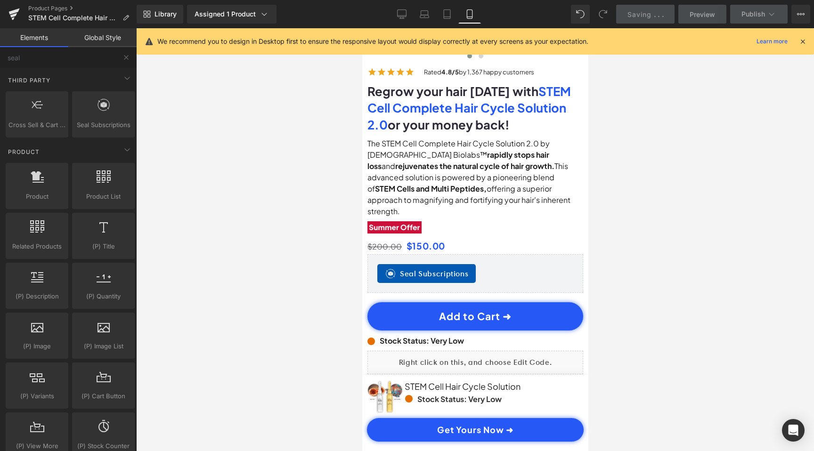
scroll to position [0, 0]
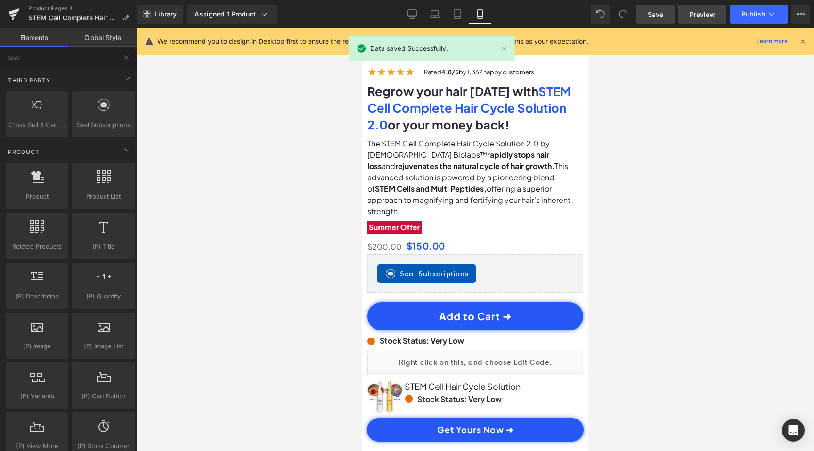
click at [697, 15] on span "Preview" at bounding box center [701, 14] width 25 height 10
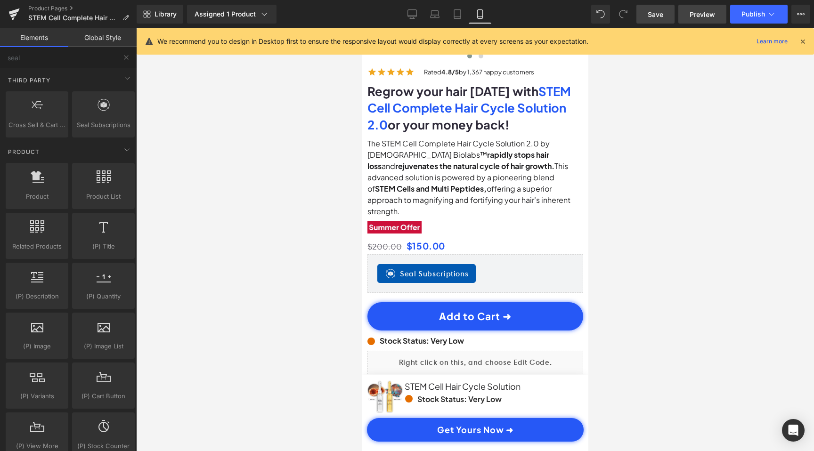
scroll to position [0, 352]
click at [747, 13] on span "Publish" at bounding box center [753, 14] width 24 height 8
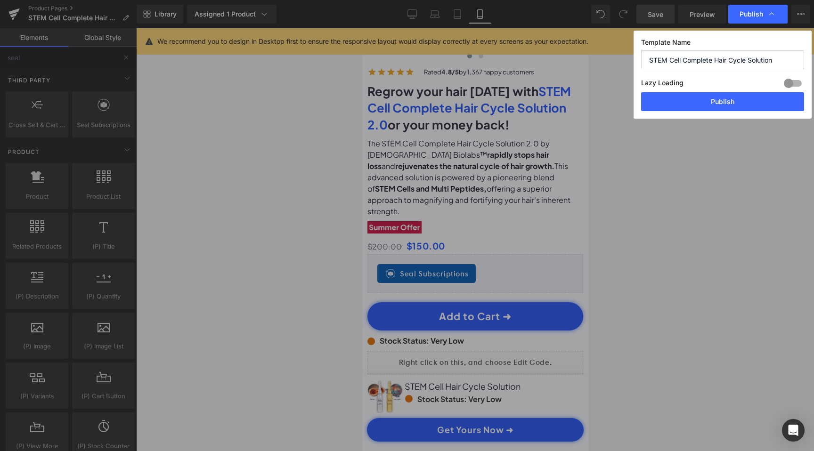
scroll to position [0, 0]
click at [718, 102] on button "Publish" at bounding box center [722, 101] width 163 height 19
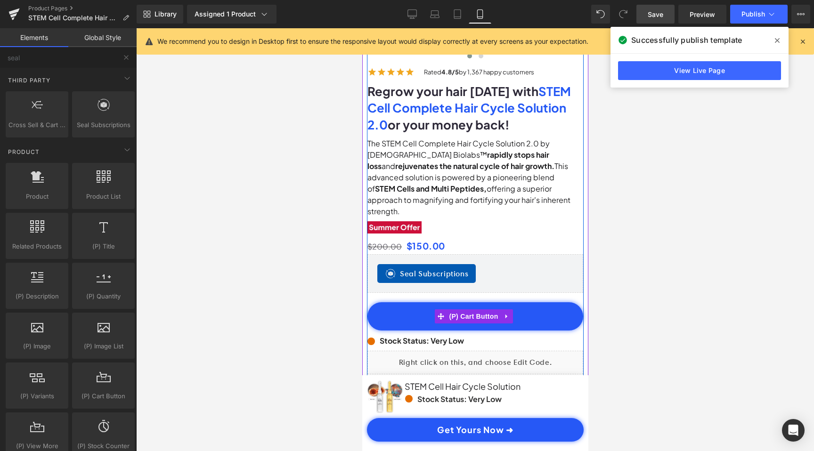
click at [562, 302] on button "Add to Cart ➜" at bounding box center [475, 316] width 216 height 28
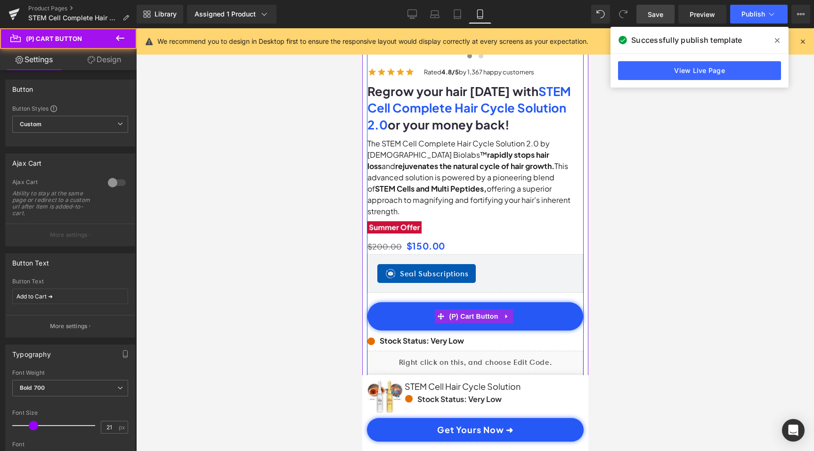
scroll to position [0, 176]
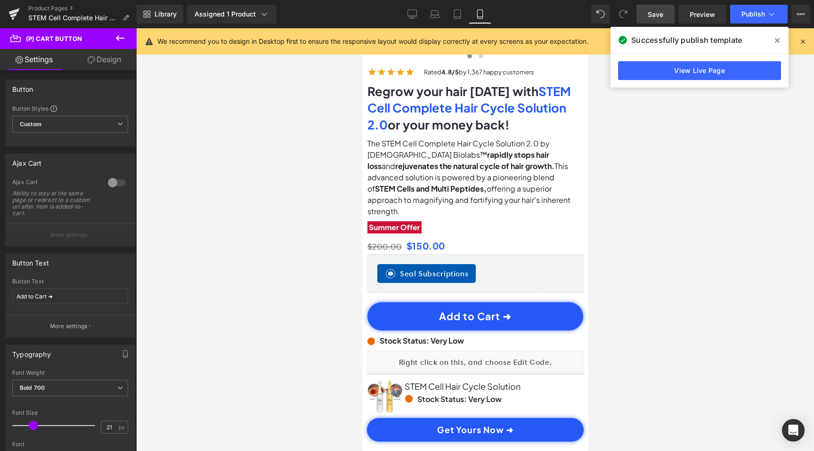
click at [109, 60] on link "Design" at bounding box center [104, 59] width 68 height 21
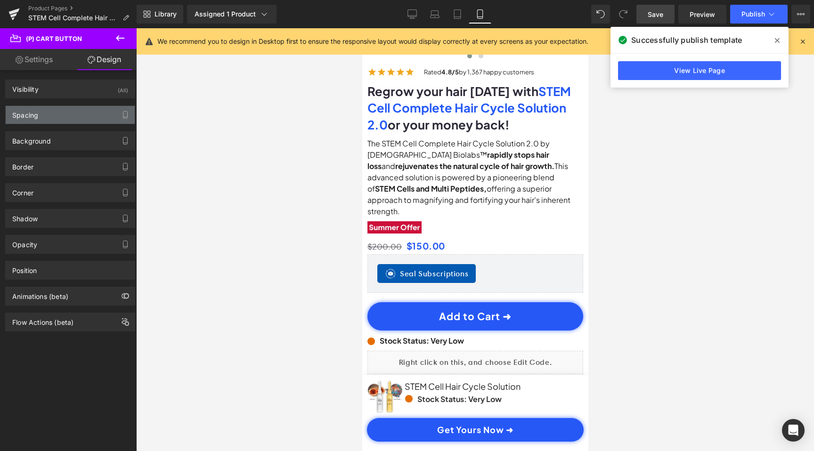
click at [56, 115] on div "Spacing" at bounding box center [70, 115] width 129 height 18
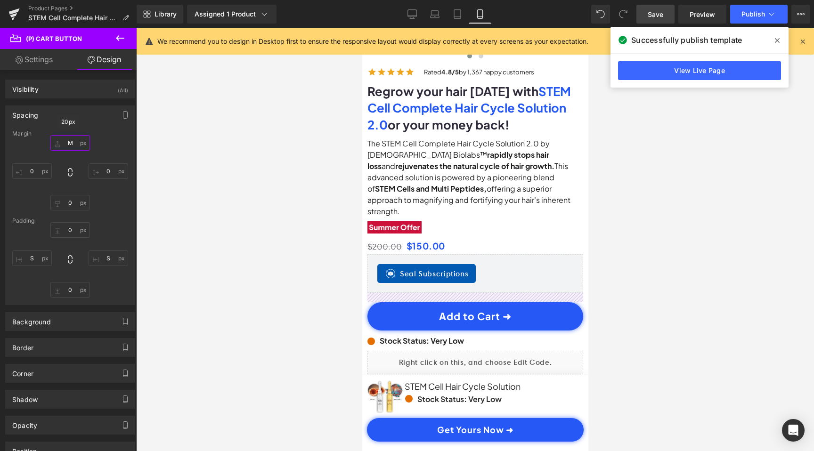
click at [71, 144] on input "M" at bounding box center [70, 143] width 40 height 16
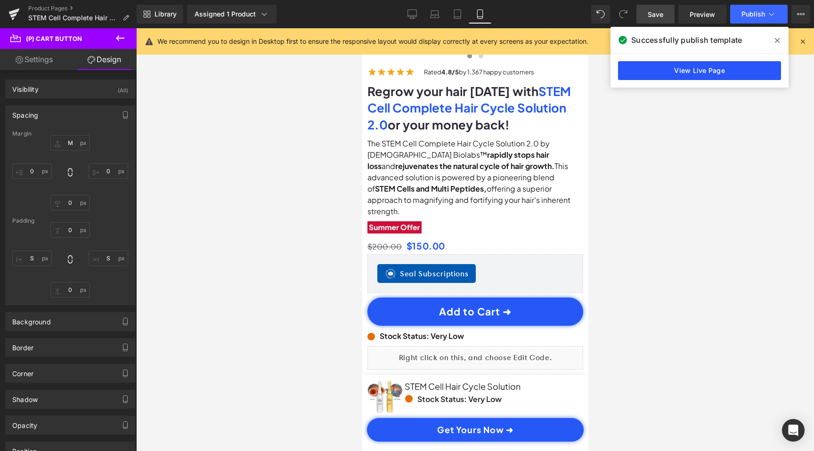
scroll to position [0, 352]
click at [754, 15] on span "Publish" at bounding box center [753, 14] width 24 height 8
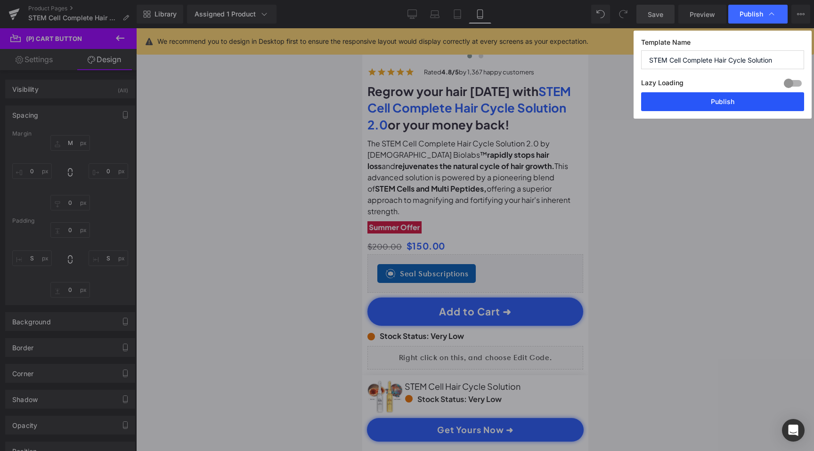
click at [741, 100] on button "Publish" at bounding box center [722, 101] width 163 height 19
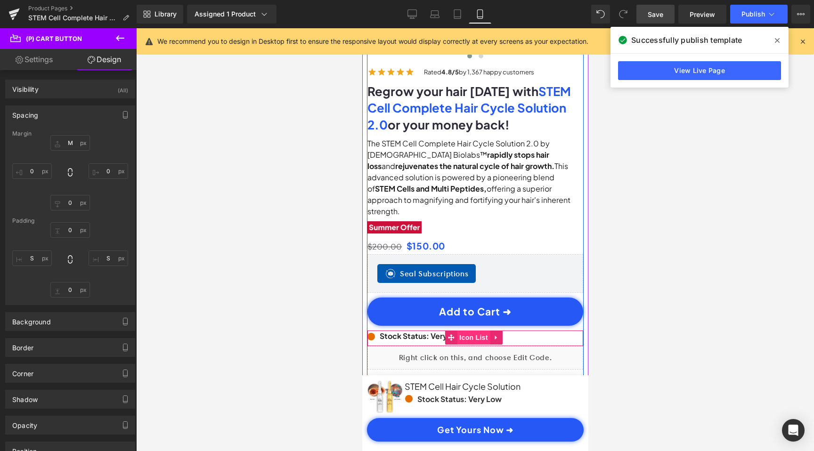
scroll to position [0, 176]
click at [448, 334] on icon at bounding box center [450, 337] width 7 height 7
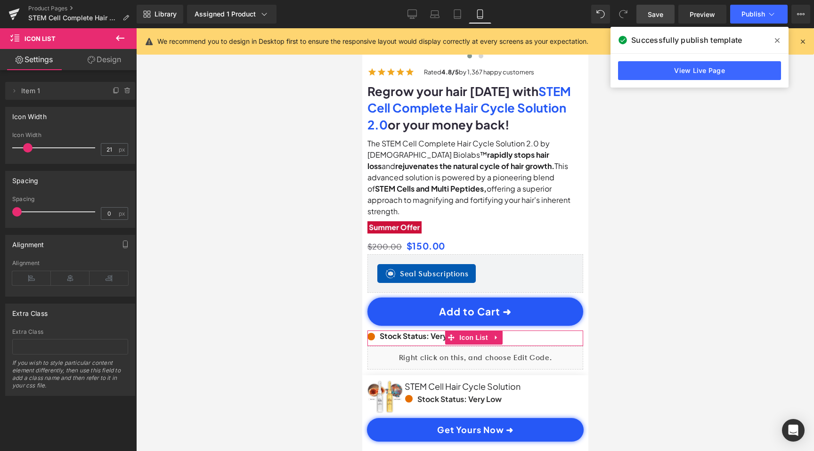
scroll to position [0, 0]
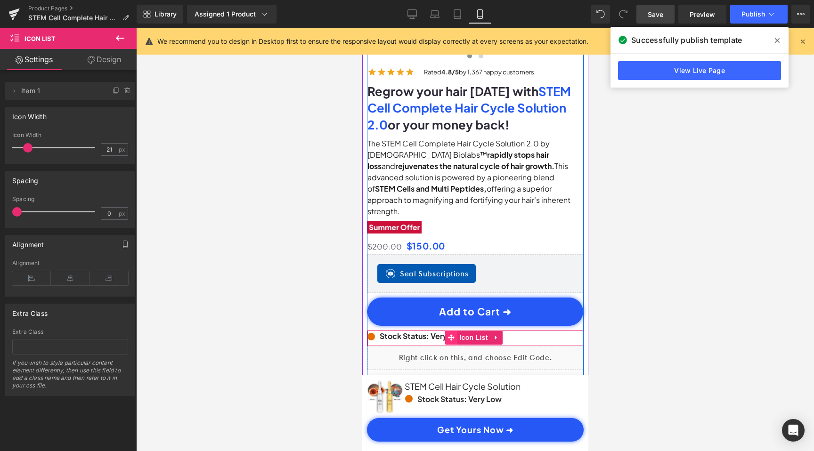
click at [448, 334] on icon at bounding box center [450, 337] width 7 height 7
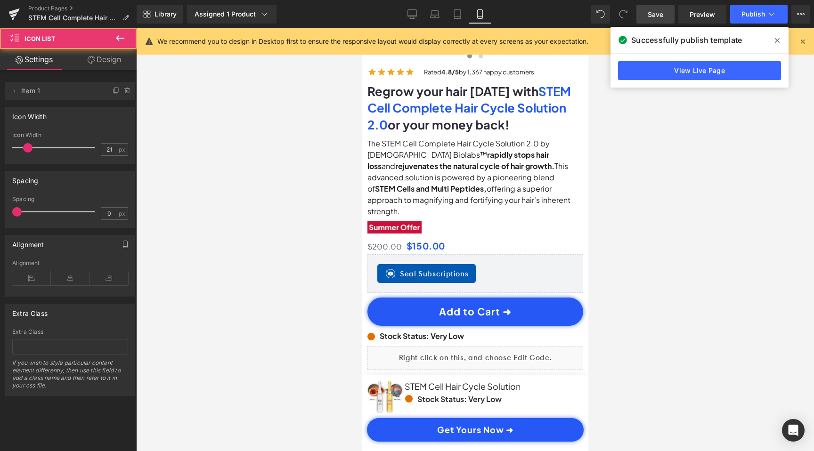
scroll to position [0, 176]
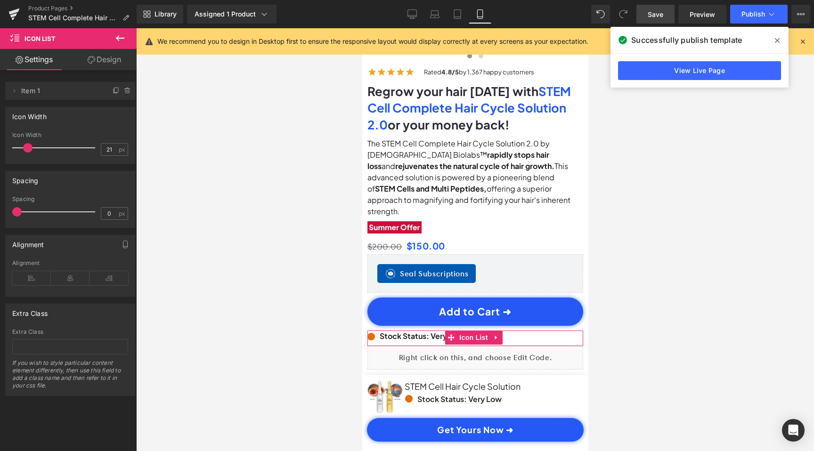
click at [90, 64] on link "Design" at bounding box center [104, 59] width 68 height 21
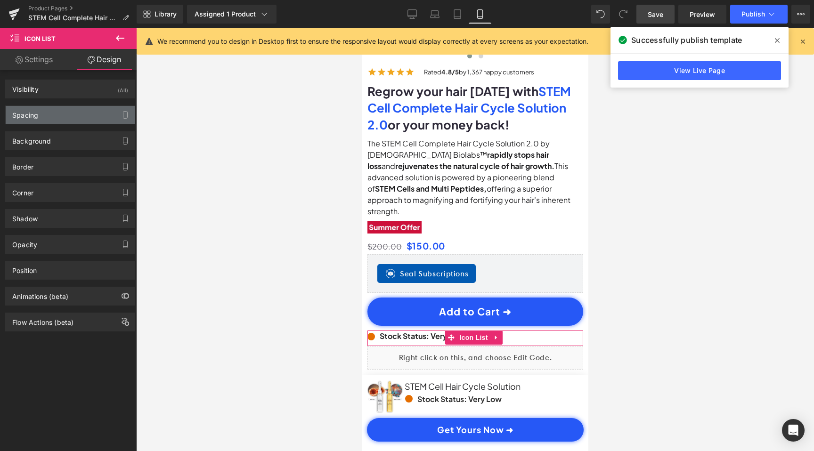
click at [44, 118] on div "Spacing" at bounding box center [70, 115] width 129 height 18
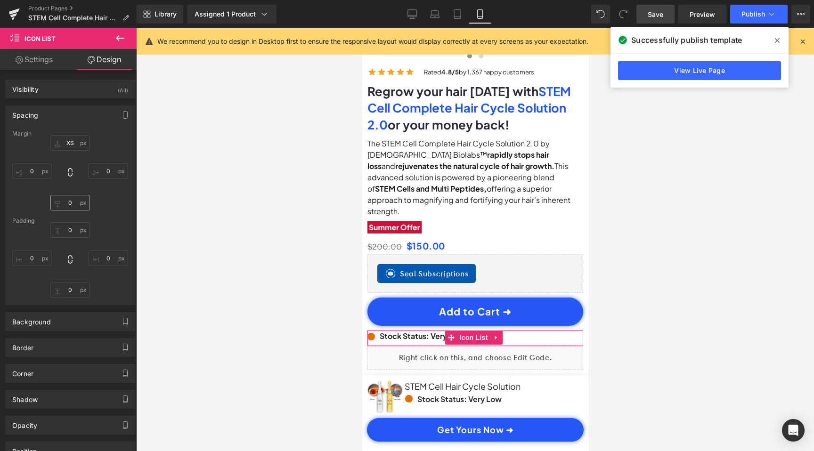
scroll to position [0, 352]
click at [70, 205] on input "0" at bounding box center [70, 203] width 40 height 16
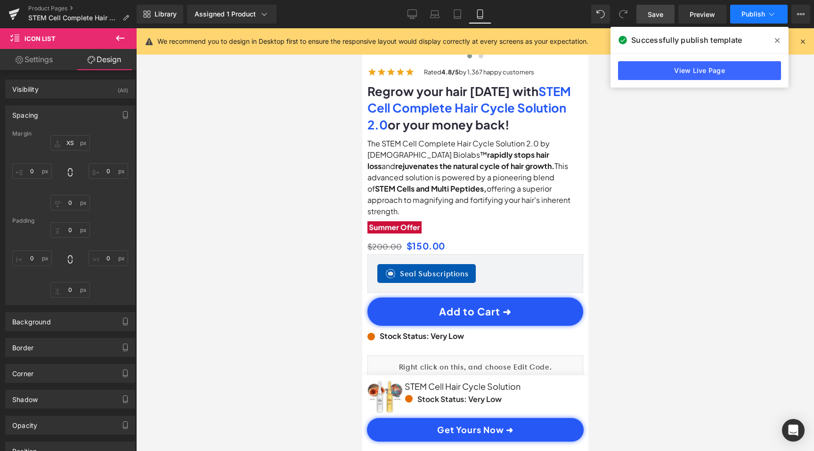
click at [758, 15] on span "Publish" at bounding box center [753, 14] width 24 height 8
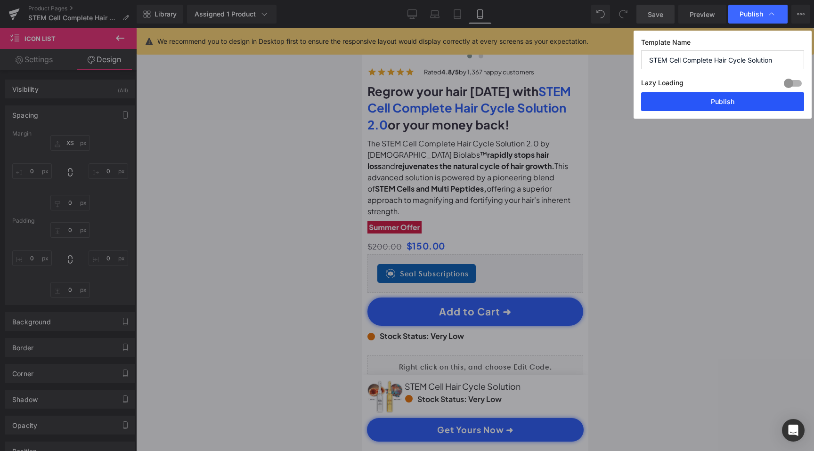
click at [719, 104] on button "Publish" at bounding box center [722, 101] width 163 height 19
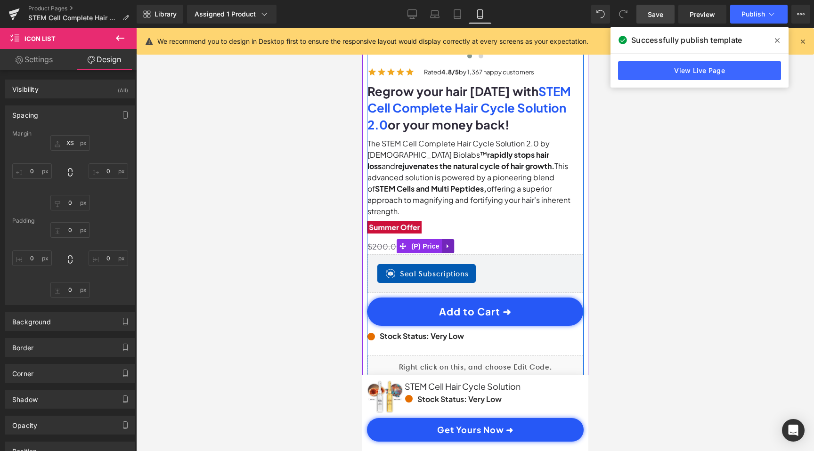
click at [450, 243] on icon at bounding box center [447, 246] width 7 height 7
click at [469, 239] on link at bounding box center [466, 246] width 12 height 14
click at [447, 243] on icon at bounding box center [447, 246] width 7 height 7
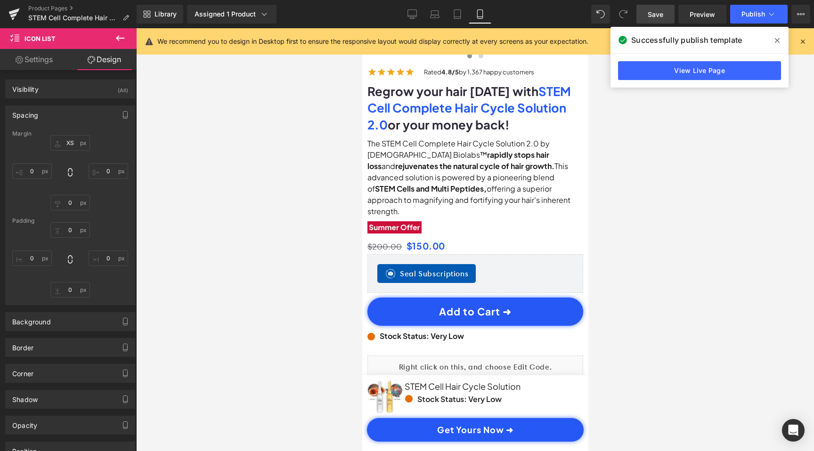
click at [123, 35] on icon at bounding box center [119, 37] width 11 height 11
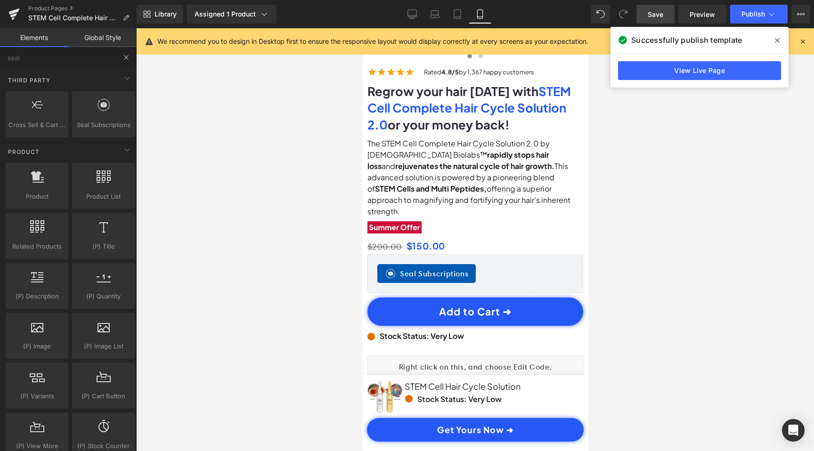
scroll to position [0, 0]
click at [81, 59] on input "seal" at bounding box center [58, 57] width 116 height 21
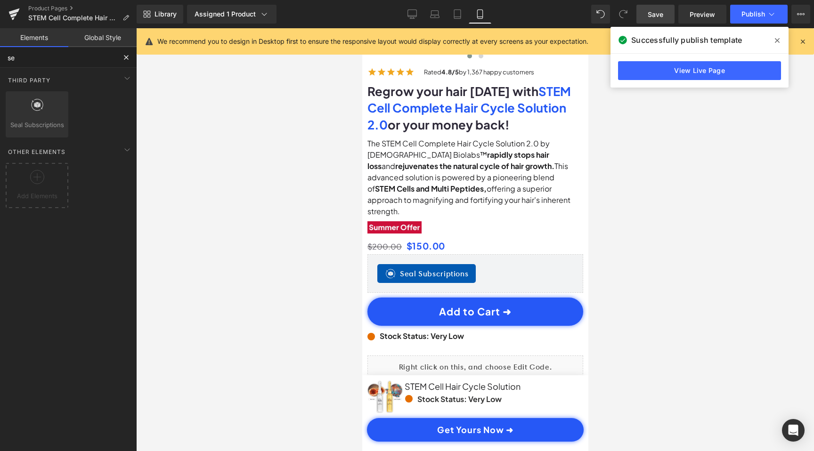
type input "s"
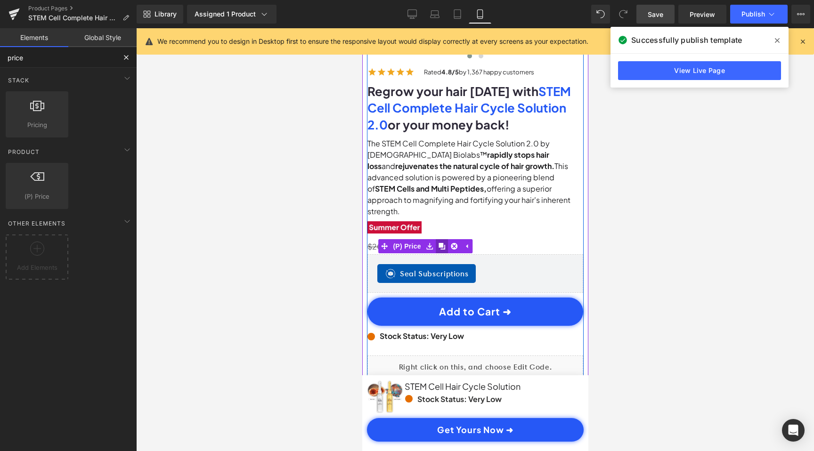
scroll to position [0, 352]
type input "price"
click at [456, 243] on icon at bounding box center [453, 246] width 7 height 7
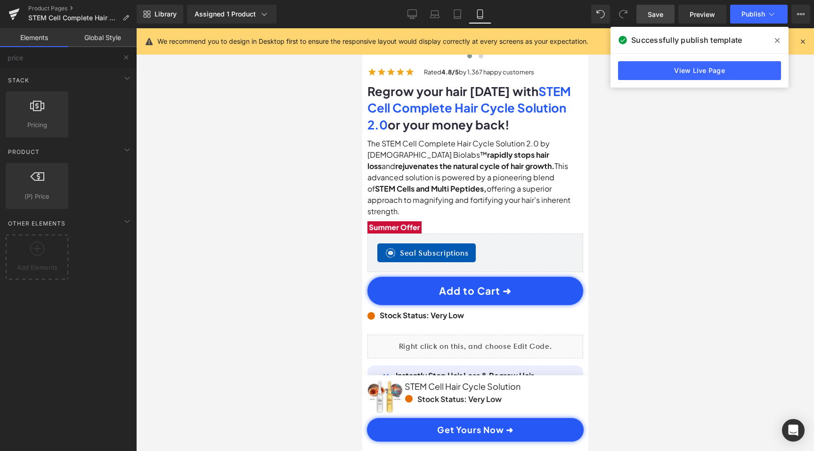
scroll to position [0, 0]
click at [662, 16] on span "Save" at bounding box center [655, 14] width 16 height 10
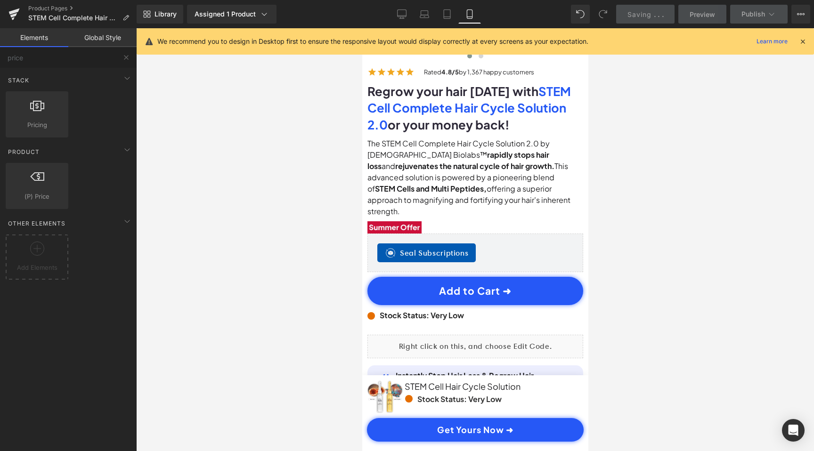
scroll to position [0, 352]
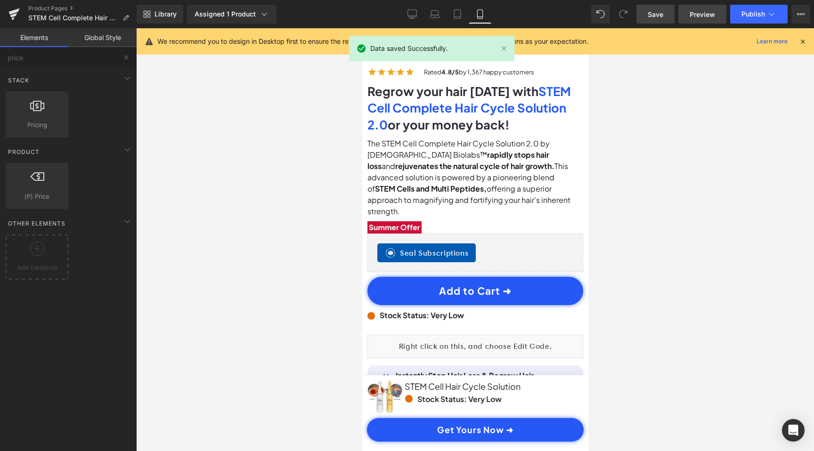
click at [705, 18] on span "Preview" at bounding box center [701, 14] width 25 height 10
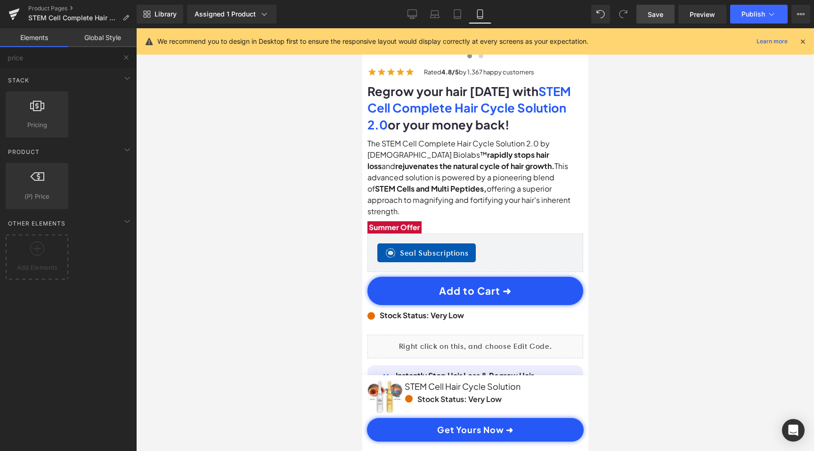
scroll to position [0, 176]
click at [654, 12] on span "Save" at bounding box center [655, 14] width 16 height 10
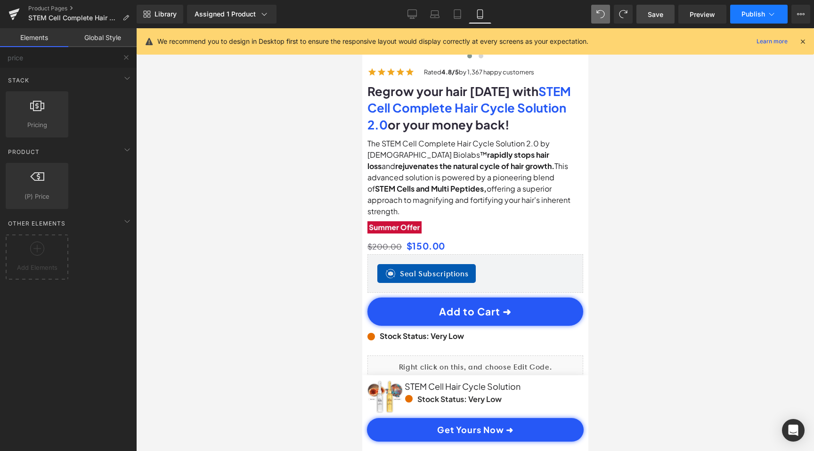
click at [745, 16] on span "Publish" at bounding box center [753, 14] width 24 height 8
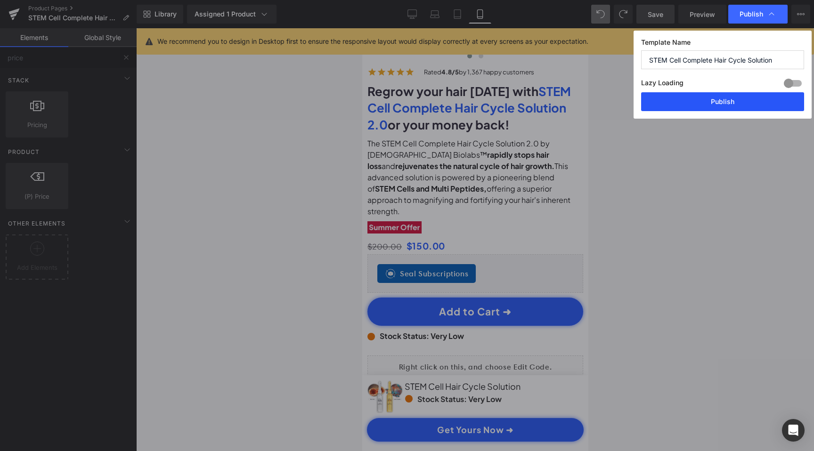
click at [739, 97] on button "Publish" at bounding box center [722, 101] width 163 height 19
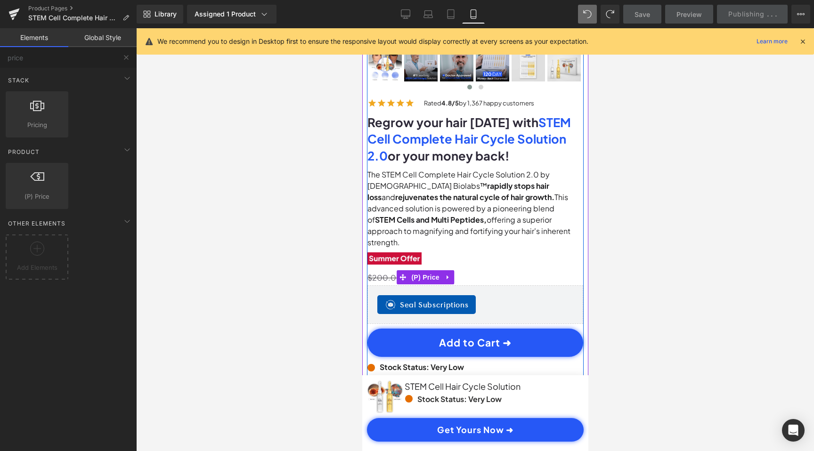
scroll to position [250, 0]
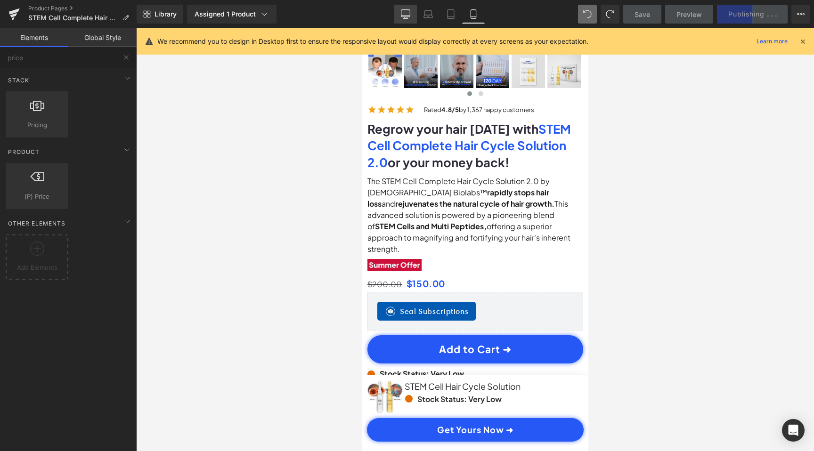
click at [407, 13] on icon at bounding box center [405, 13] width 9 height 9
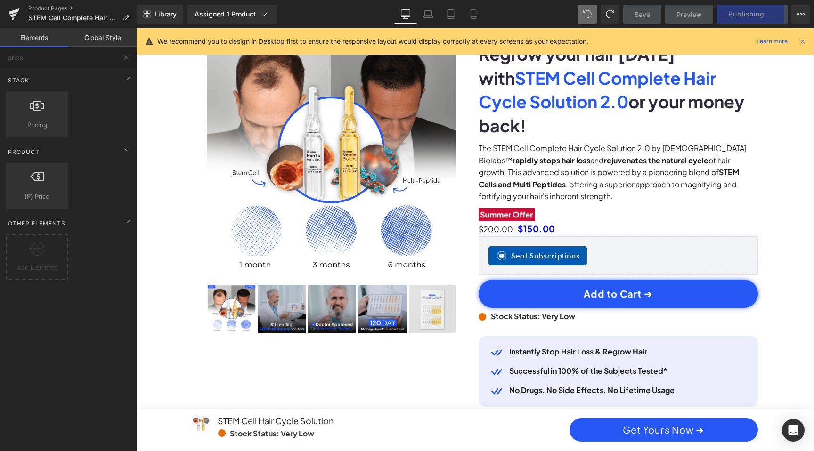
scroll to position [0, 1072]
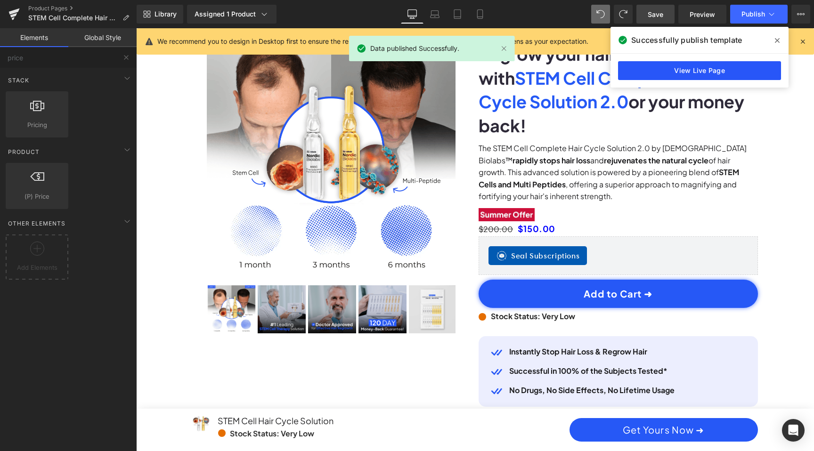
click at [640, 65] on link "View Live Page" at bounding box center [699, 70] width 163 height 19
